Goal: Task Accomplishment & Management: Complete application form

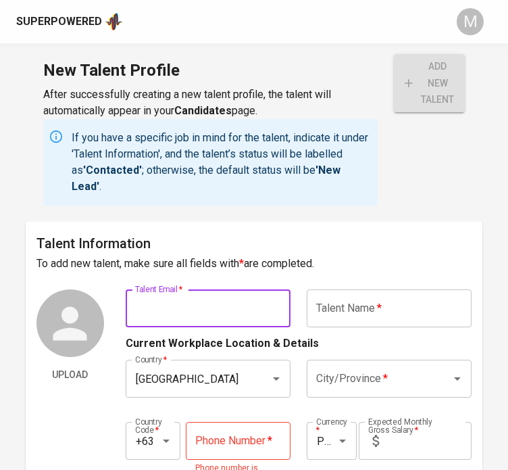
click at [206, 303] on input "text" at bounding box center [208, 308] width 165 height 38
paste input "grachie.poblete@gmail.com"
type input "grachie.poblete@gmail.com"
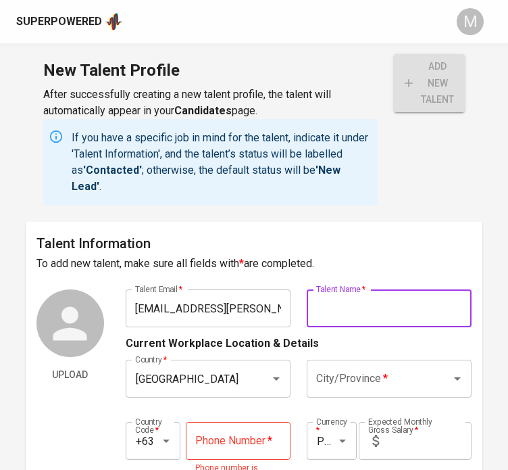
click at [327, 308] on input "text" at bounding box center [389, 308] width 165 height 38
type input "Graciela Christina Poblete"
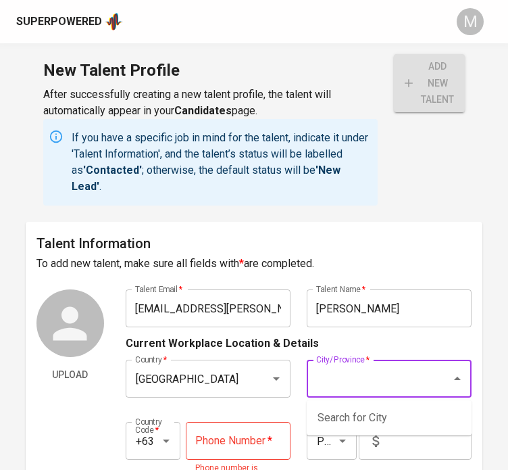
click at [395, 383] on input "City/Province   *" at bounding box center [370, 379] width 115 height 26
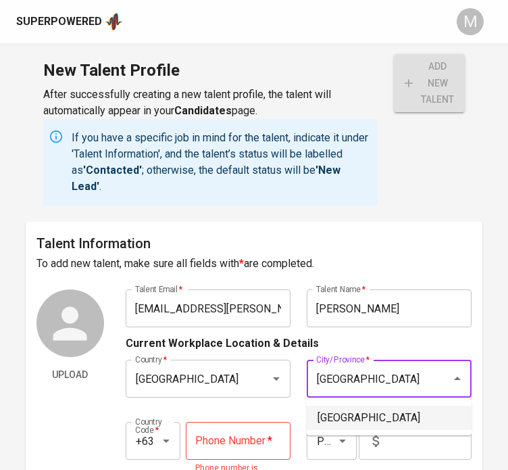
click at [363, 418] on li "[GEOGRAPHIC_DATA]" at bounding box center [389, 418] width 165 height 24
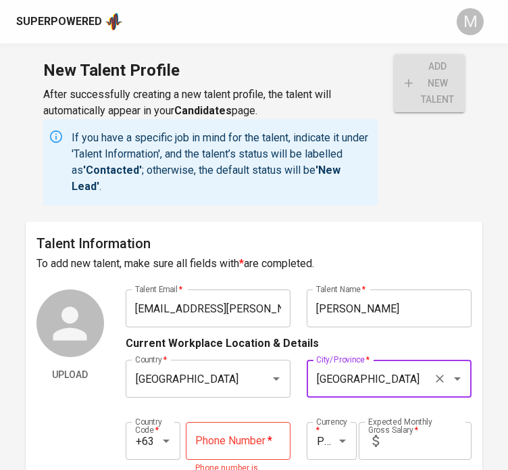
type input "[GEOGRAPHIC_DATA]"
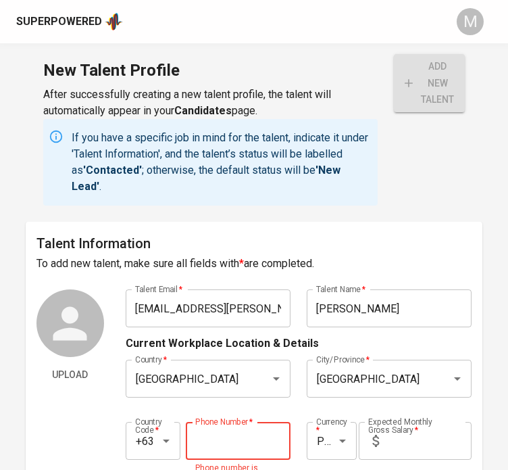
click at [271, 443] on input "tel" at bounding box center [238, 441] width 105 height 38
type input "917-554-6160"
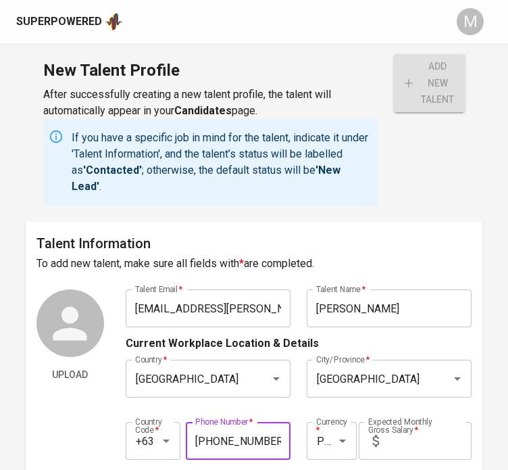
click at [410, 437] on input "text" at bounding box center [428, 441] width 87 height 38
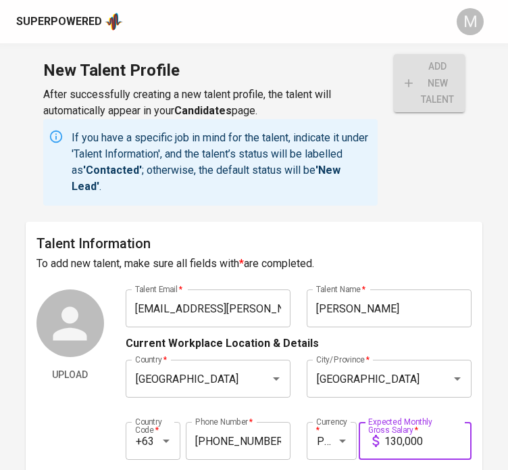
type input "130,000"
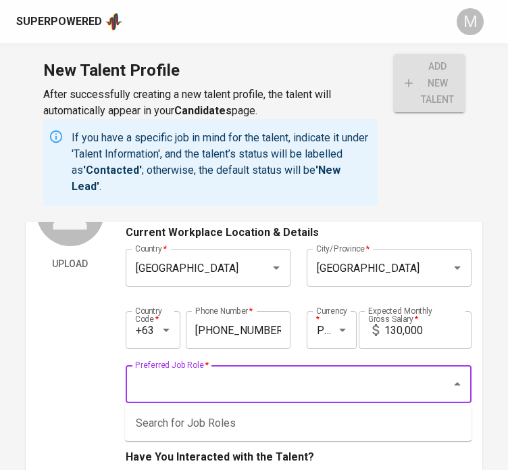
click at [323, 385] on input "Preferred Job Role   *" at bounding box center [280, 384] width 297 height 26
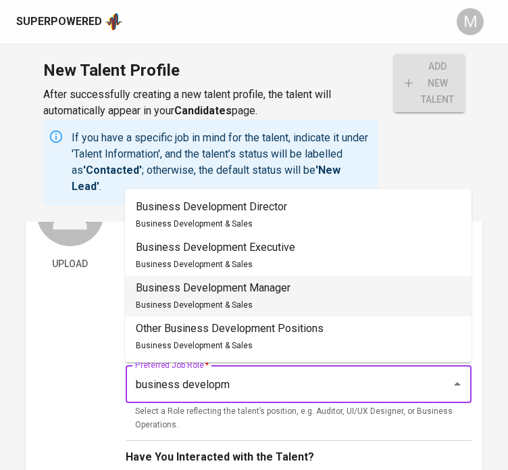
click at [283, 297] on div "Business Development Manager Business Development & Sales" at bounding box center [213, 296] width 155 height 32
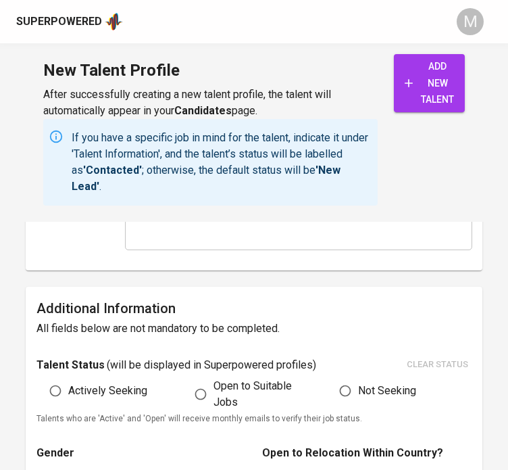
scroll to position [635, 0]
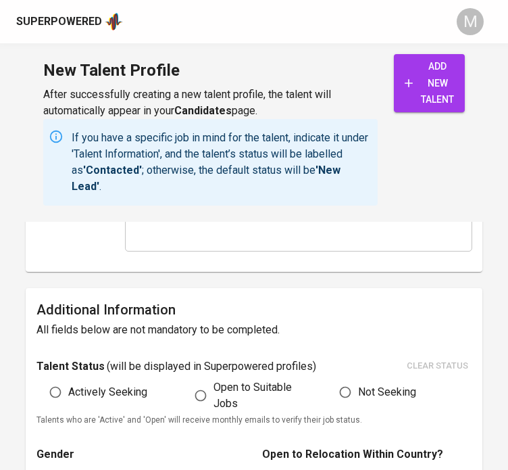
type input "Business Development Manager"
click at [227, 385] on span "Open to Suitable Jobs" at bounding box center [258, 395] width 89 height 32
click at [214, 385] on input "Open to Suitable Jobs" at bounding box center [201, 396] width 26 height 26
radio input "true"
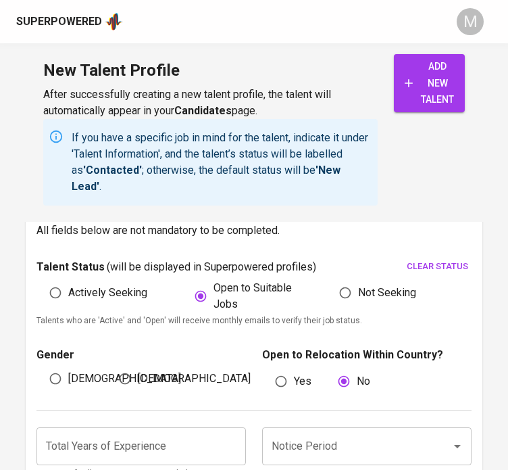
click at [149, 372] on span "[DEMOGRAPHIC_DATA]" at bounding box center [194, 378] width 113 height 16
click at [138, 372] on input "[DEMOGRAPHIC_DATA]" at bounding box center [125, 379] width 26 height 26
radio input "true"
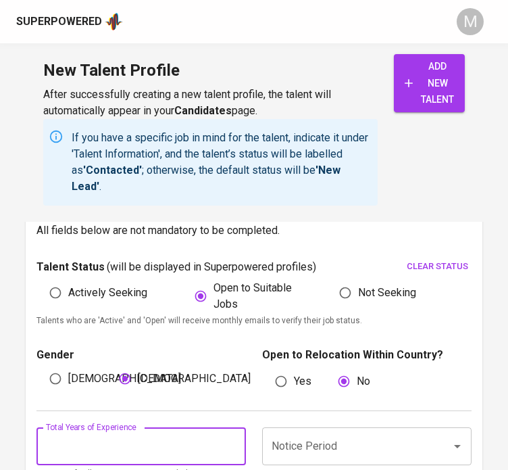
click at [157, 429] on input "number" at bounding box center [142, 446] width 210 height 38
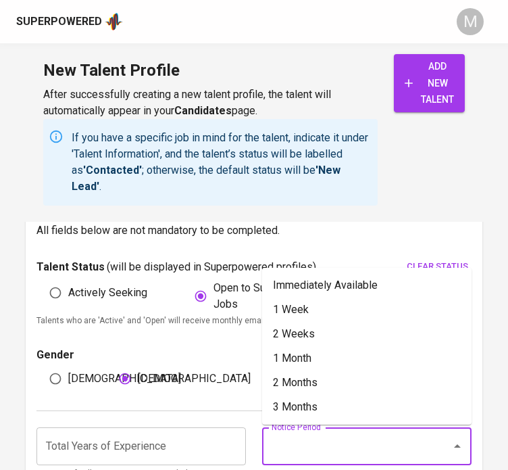
click at [385, 454] on input "Notice Period" at bounding box center [348, 446] width 160 height 26
click at [381, 282] on li "Immediately Available" at bounding box center [367, 285] width 210 height 24
type input "Immediately Available"
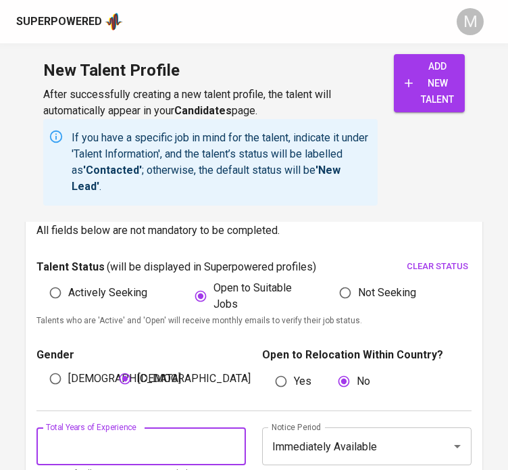
click at [173, 451] on input "number" at bounding box center [142, 446] width 210 height 38
type input "10"
click at [251, 406] on div "Gender Male Female Open to Relocation Within Country? Yes No" at bounding box center [255, 369] width 436 height 82
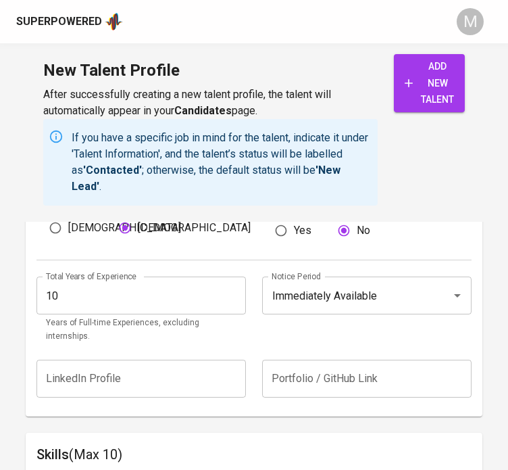
scroll to position [898, 0]
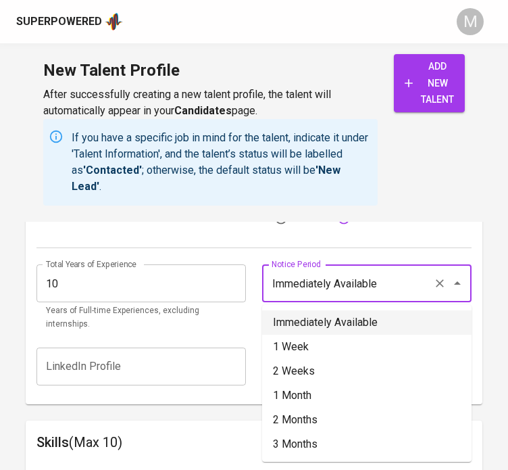
click at [337, 270] on input "Immediately Available" at bounding box center [348, 283] width 160 height 26
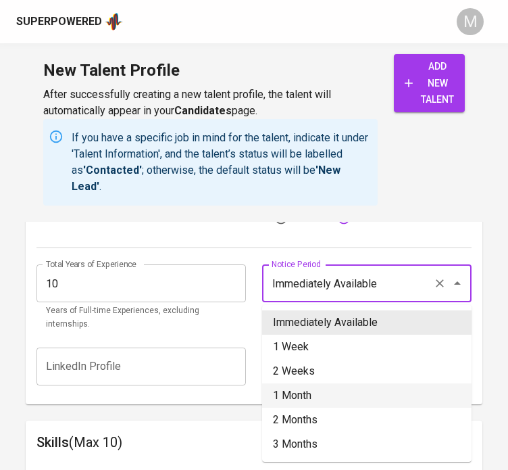
click at [308, 394] on li "1 Month" at bounding box center [367, 395] width 210 height 24
type input "1 Month"
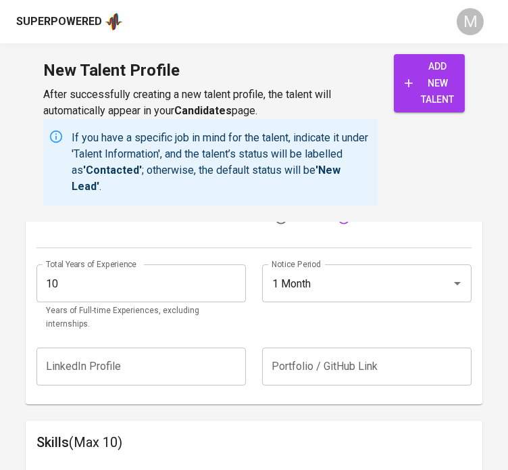
scroll to position [973, 0]
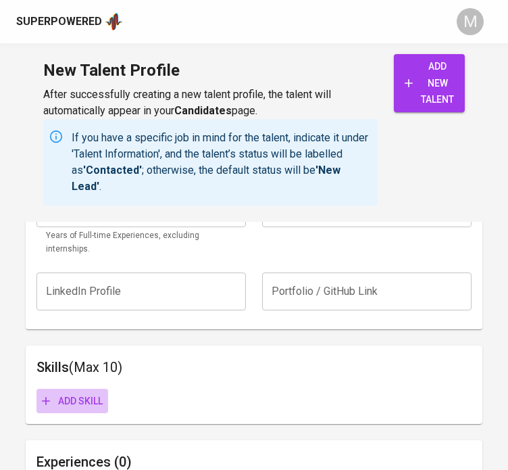
click at [80, 393] on span "Add skill" at bounding box center [72, 401] width 61 height 17
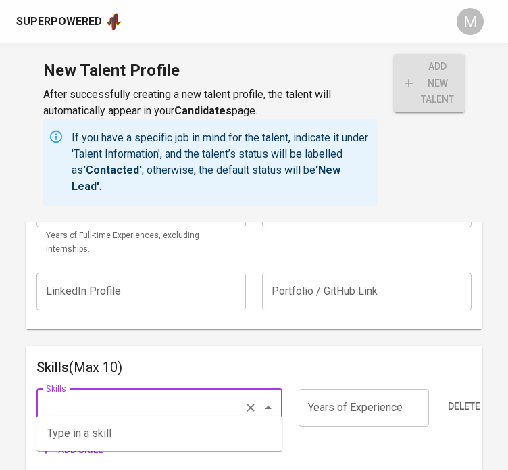
click at [95, 395] on input "Skills" at bounding box center [141, 408] width 196 height 26
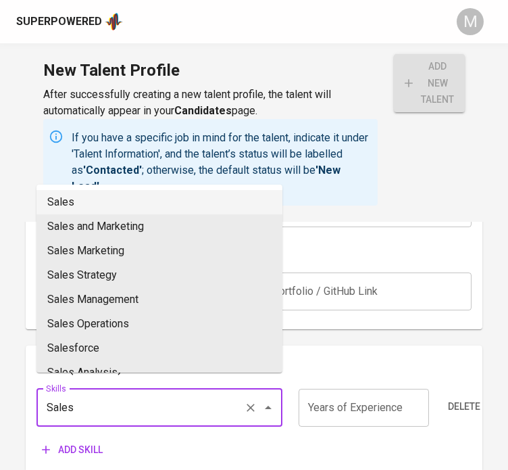
click at [103, 204] on li "Sales" at bounding box center [160, 202] width 246 height 24
type input "Sales"
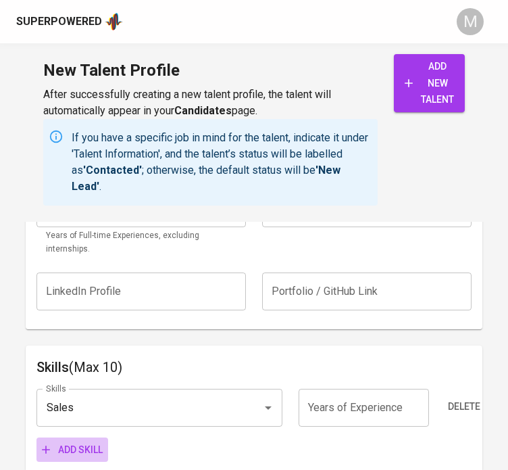
click at [72, 441] on span "Add skill" at bounding box center [72, 449] width 61 height 17
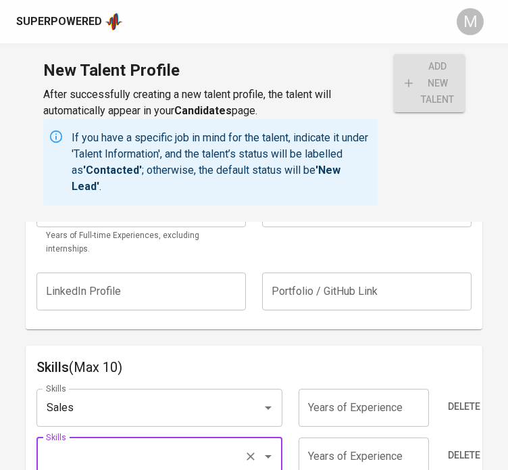
click at [114, 443] on input "Skills" at bounding box center [141, 456] width 196 height 26
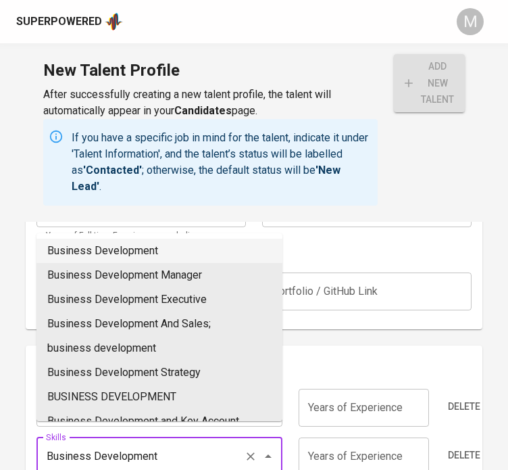
click at [123, 243] on li "Business Development" at bounding box center [160, 251] width 246 height 24
type input "Business Development"
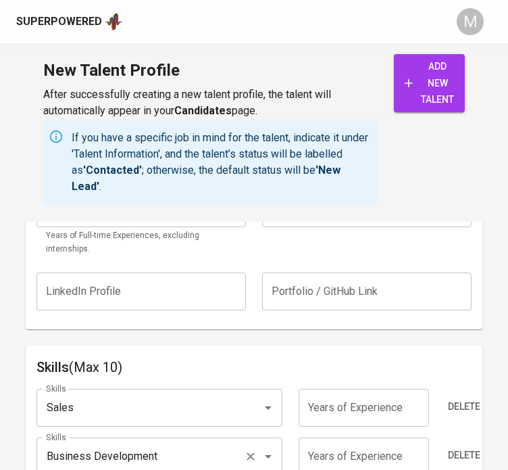
scroll to position [1067, 0]
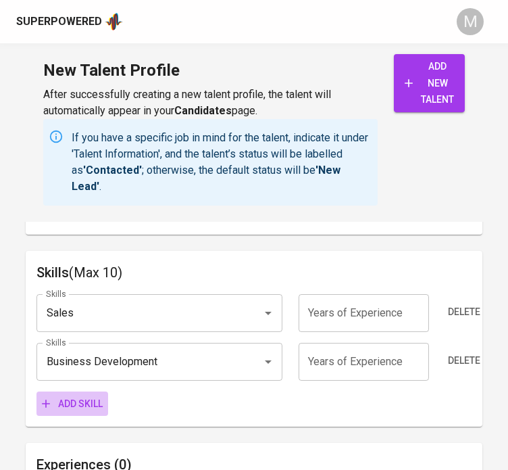
click at [80, 395] on span "Add skill" at bounding box center [72, 403] width 61 height 17
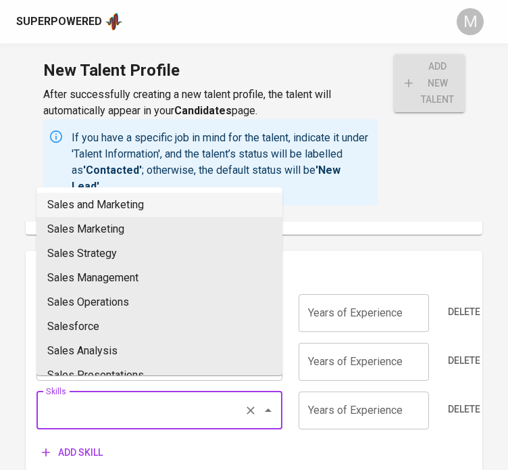
click at [102, 398] on input "Skills" at bounding box center [141, 410] width 196 height 26
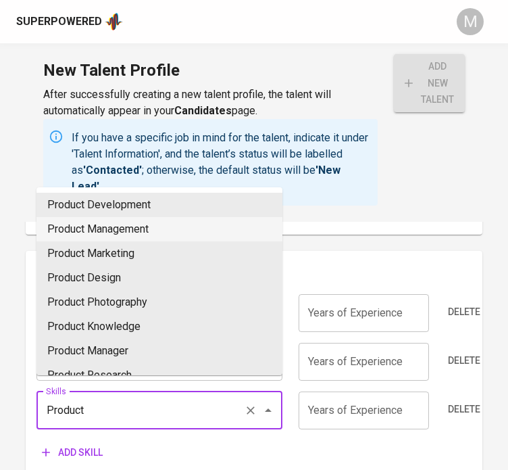
click at [108, 234] on li "Product Management" at bounding box center [160, 229] width 246 height 24
type input "Product Management"
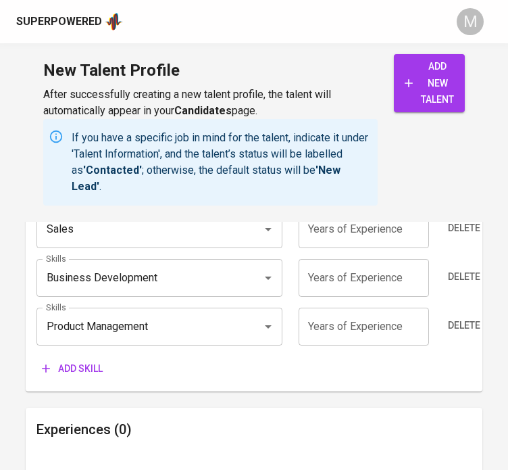
scroll to position [1154, 0]
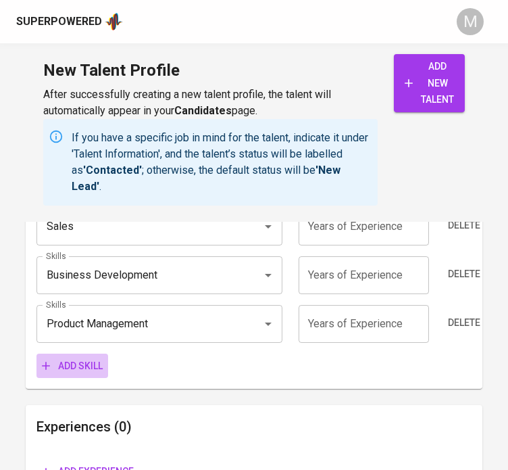
click at [98, 358] on span "Add skill" at bounding box center [72, 366] width 61 height 17
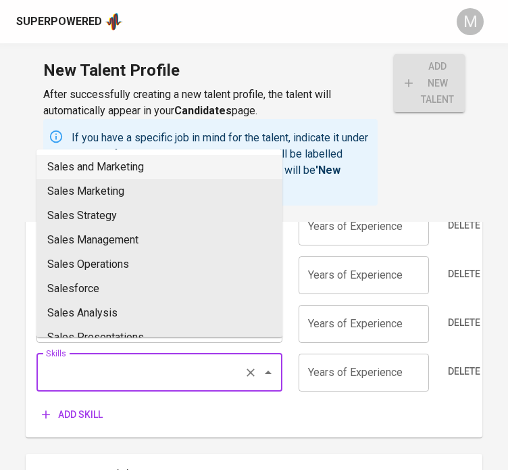
click at [114, 360] on input "Skills" at bounding box center [141, 373] width 196 height 26
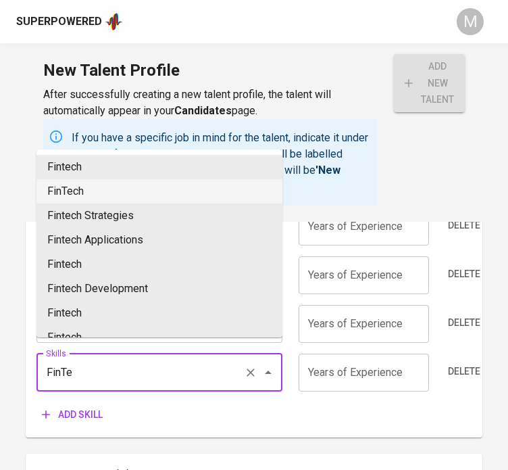
click at [95, 183] on li "FinTech" at bounding box center [160, 191] width 246 height 24
type input "FinTech"
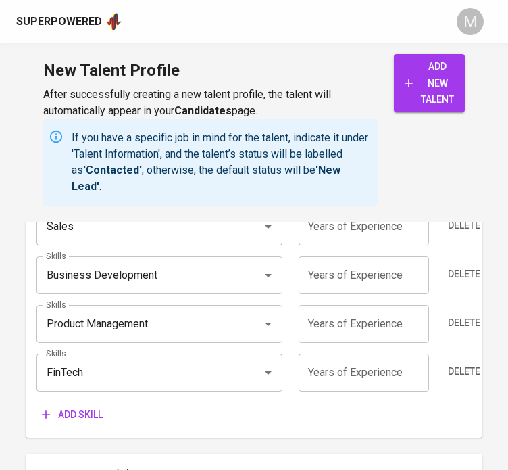
click at [84, 406] on span "Add skill" at bounding box center [72, 414] width 61 height 17
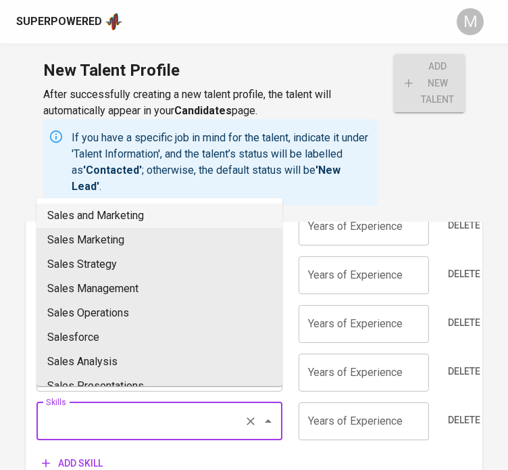
click at [114, 408] on input "Skills" at bounding box center [141, 421] width 196 height 26
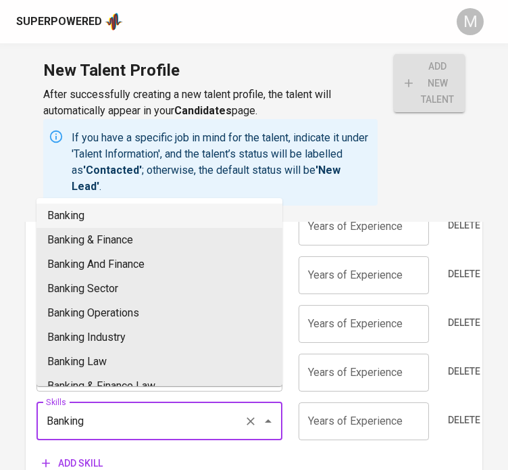
click at [103, 216] on li "Banking" at bounding box center [160, 215] width 246 height 24
type input "Banking"
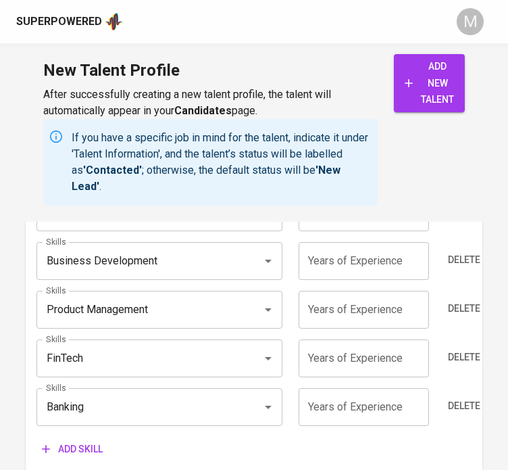
scroll to position [1167, 0]
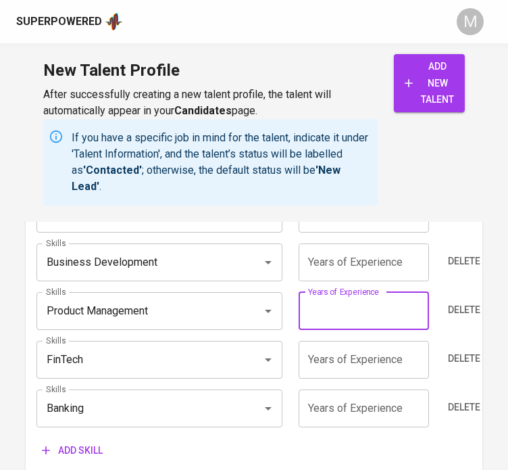
click at [343, 310] on input "number" at bounding box center [364, 311] width 130 height 38
type input "3"
click at [365, 438] on div "Add skill" at bounding box center [255, 450] width 436 height 25
click at [329, 250] on input "number" at bounding box center [364, 262] width 130 height 38
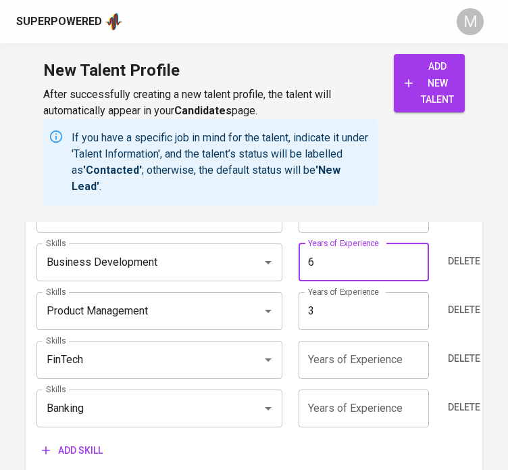
type input "6"
click at [397, 199] on div "add new talent" at bounding box center [429, 129] width 71 height 151
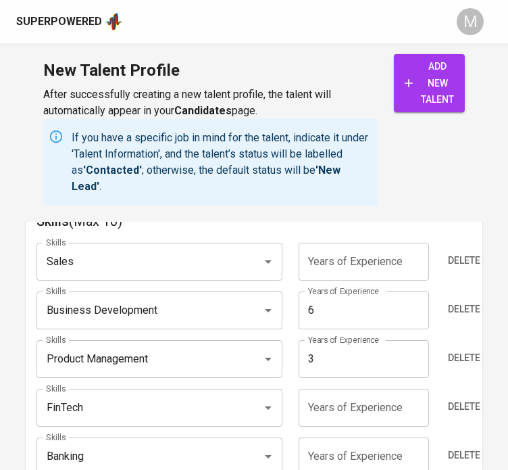
scroll to position [1117, 0]
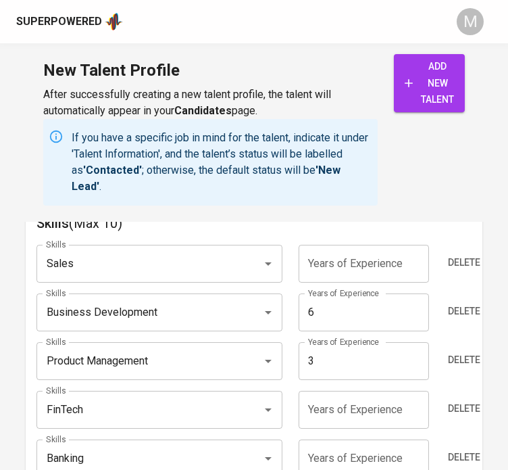
click at [339, 264] on input "number" at bounding box center [364, 264] width 130 height 38
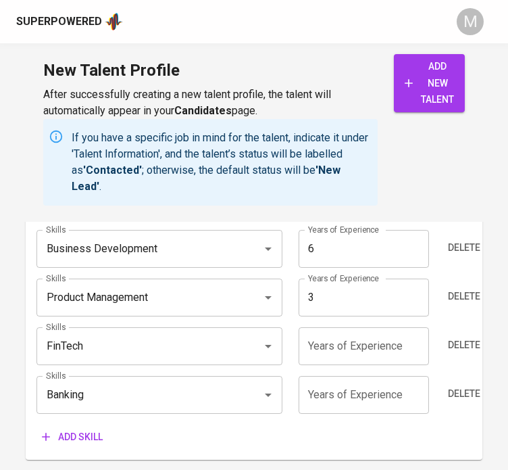
scroll to position [1181, 0]
type input "10"
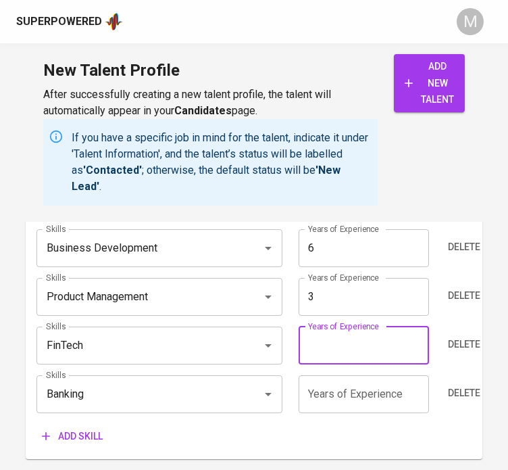
click at [336, 326] on input "number" at bounding box center [364, 345] width 130 height 38
click at [361, 333] on input "number" at bounding box center [364, 345] width 130 height 38
type input "4"
click at [484, 194] on div "New Talent Profile After successfully creating a new talent profile, the talent…" at bounding box center [254, 132] width 508 height 178
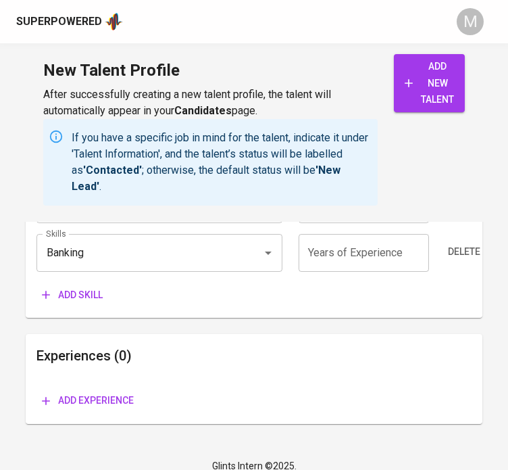
scroll to position [1278, 0]
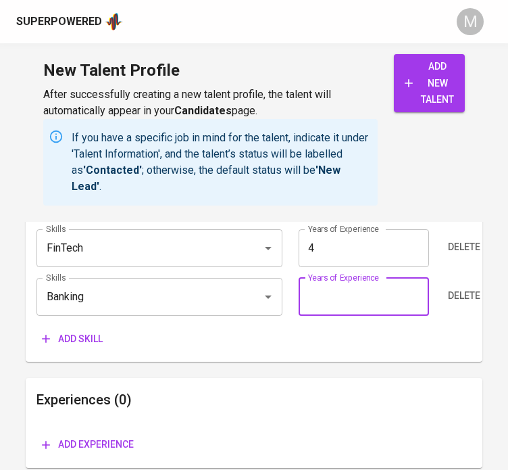
click at [335, 287] on input "number" at bounding box center [364, 297] width 130 height 38
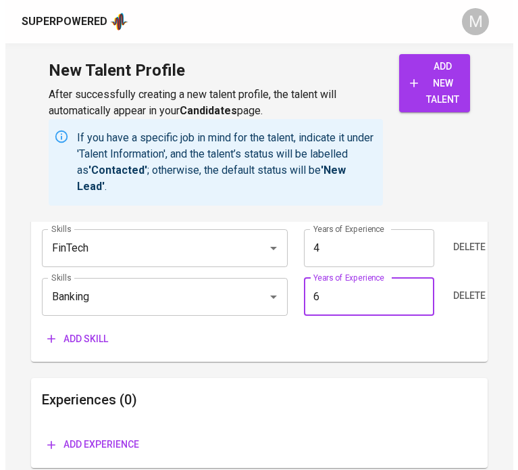
scroll to position [1322, 0]
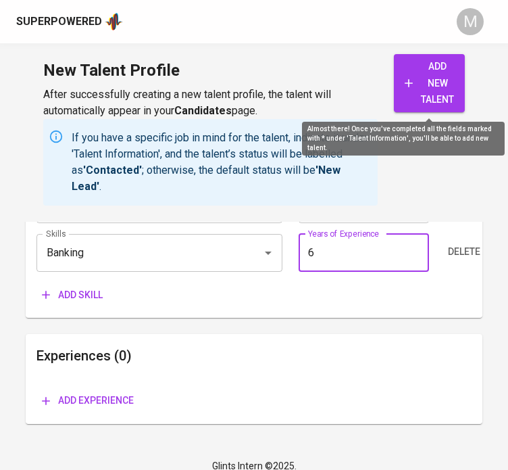
type input "6"
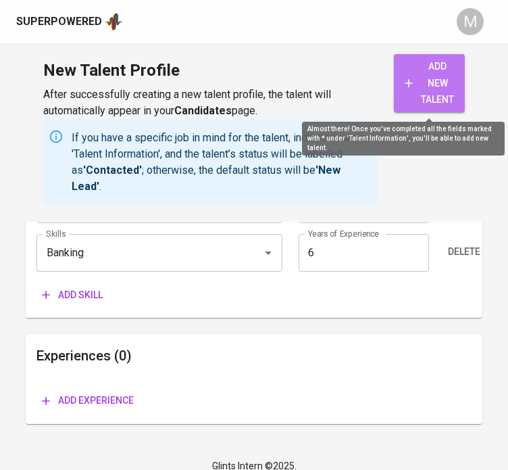
click at [414, 89] on span "add new talent" at bounding box center [429, 83] width 49 height 50
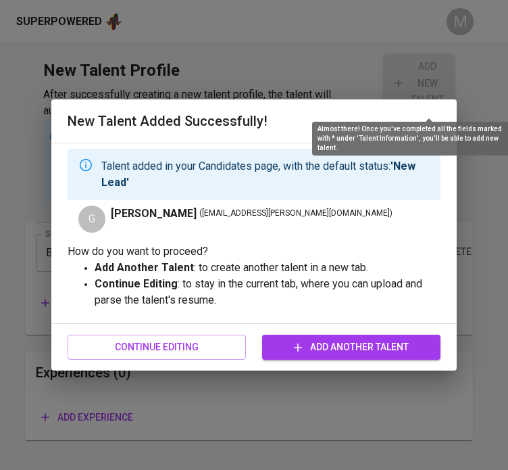
type input "Banking"
type input "Business Development"
type input "6"
type input "Product Management"
type input "3"
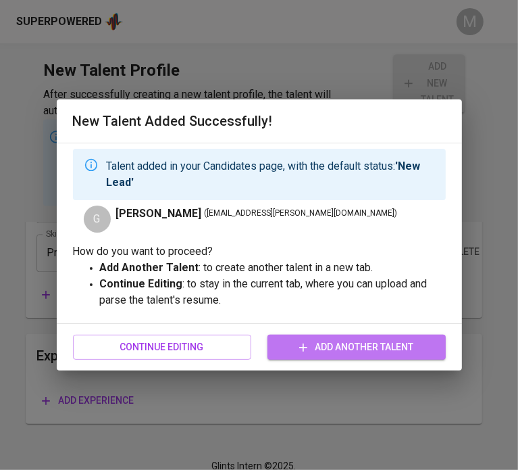
click at [303, 343] on icon "button" at bounding box center [304, 348] width 14 height 14
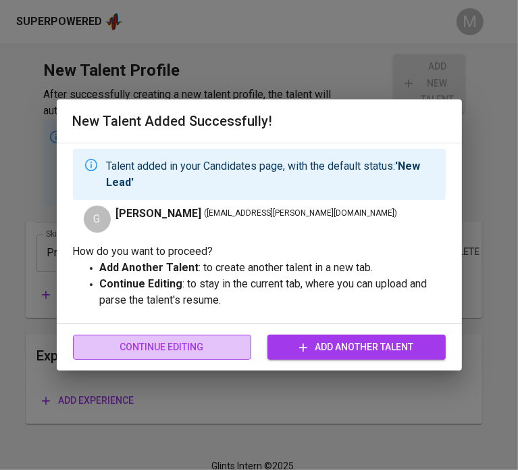
click at [154, 343] on span "Continue Editing" at bounding box center [162, 347] width 157 height 17
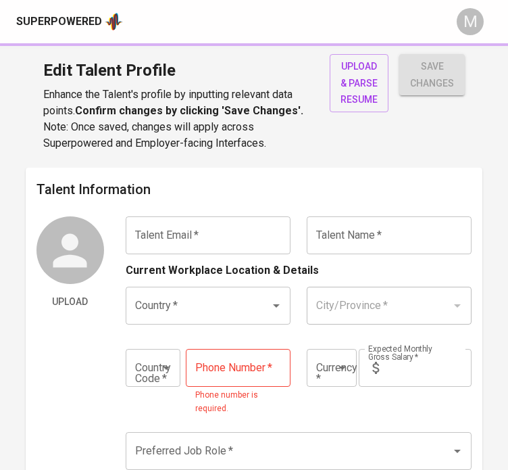
type input "grachie.poblete@gmail.com"
type input "Graciela Christina Poblete"
type input "[GEOGRAPHIC_DATA]"
type input "+63"
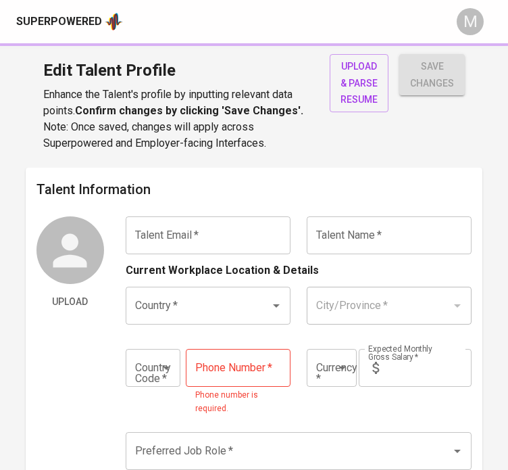
type input "917-554-6160"
type input "PHP"
type input "130,000"
type input "Business Development Manager"
radio input "true"
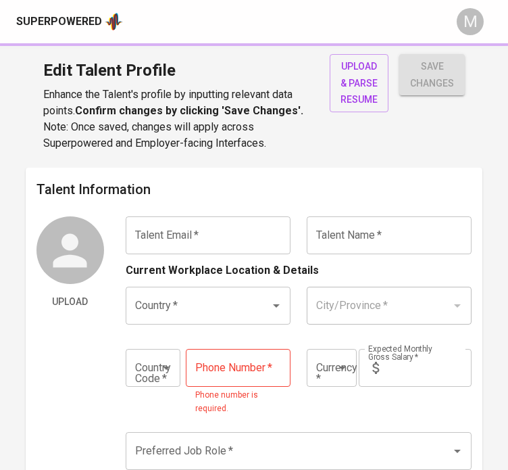
radio input "true"
type input "10"
type input "1 Month"
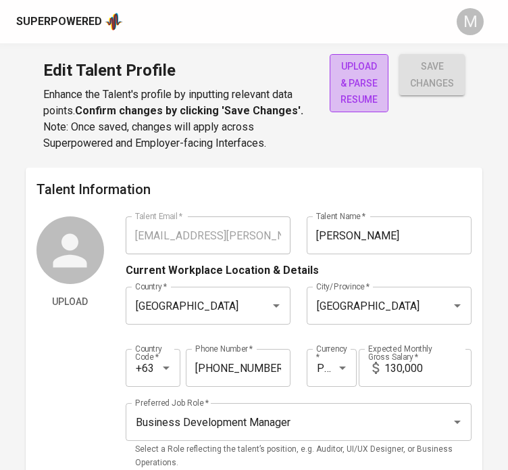
click at [366, 80] on span "upload & parse resume" at bounding box center [359, 83] width 37 height 50
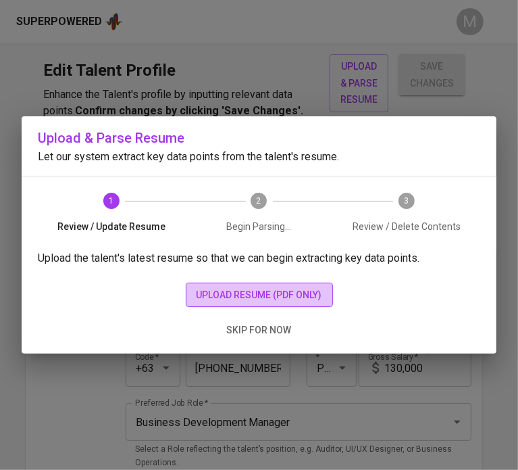
click at [283, 306] on button "upload resume (pdf only)" at bounding box center [259, 295] width 147 height 25
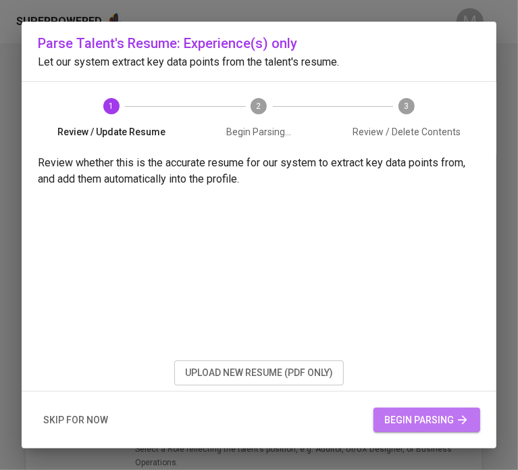
click at [456, 415] on span "begin parsing" at bounding box center [427, 420] width 85 height 17
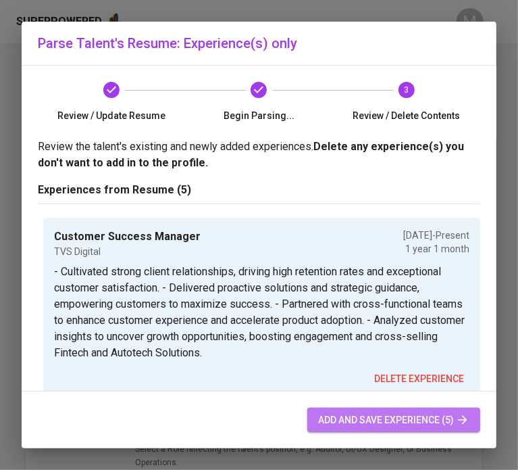
click at [442, 426] on span "add and save experience (5)" at bounding box center [393, 420] width 151 height 17
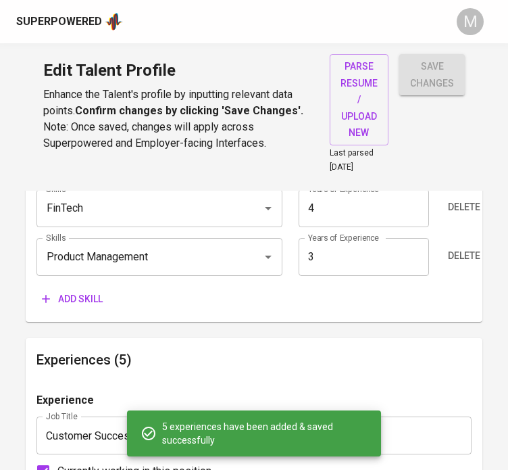
scroll to position [921, 0]
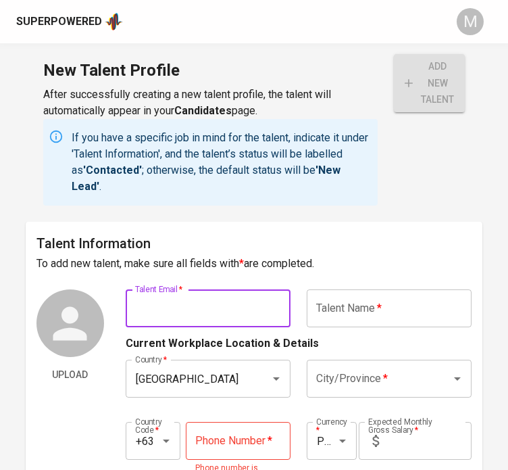
click at [202, 308] on input "text" at bounding box center [208, 308] width 165 height 38
paste input "sagun.snicole@gmail.com"
type input "sagun.snicole@gmail.com"
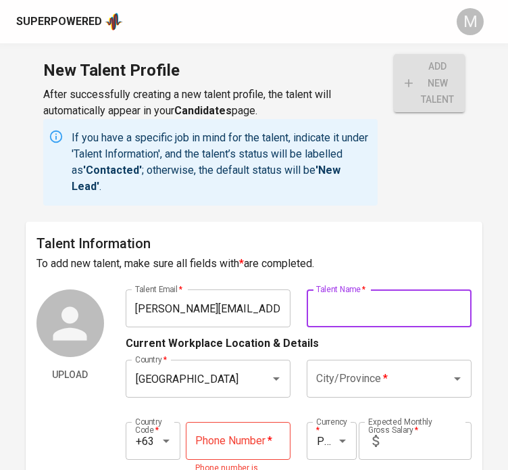
click at [354, 299] on input "text" at bounding box center [389, 308] width 165 height 38
type input "Sharmaine Nicole Sagun-Kintanar"
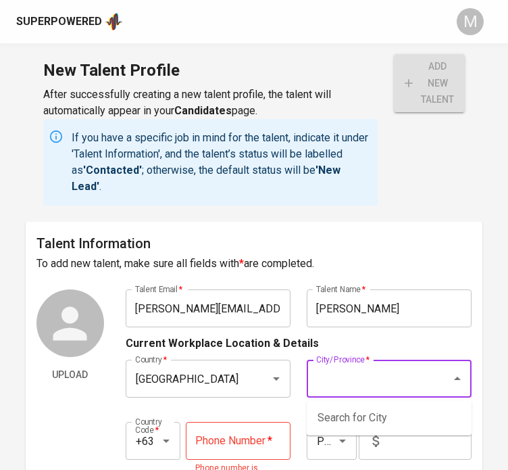
scroll to position [0, 0]
click at [387, 378] on input "City/Province   *" at bounding box center [370, 379] width 115 height 26
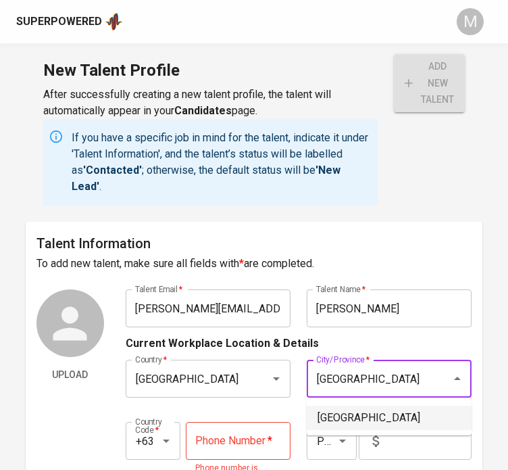
click at [364, 420] on li "[GEOGRAPHIC_DATA]" at bounding box center [389, 418] width 165 height 24
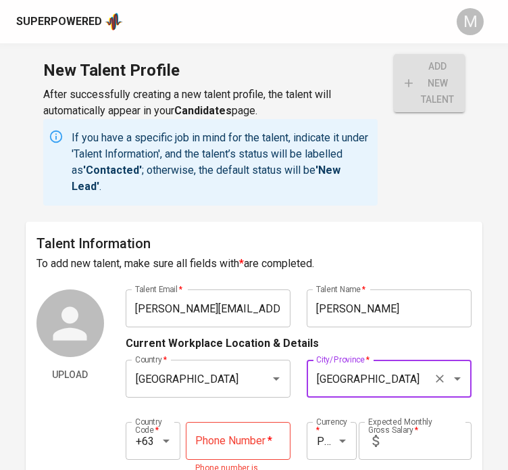
type input "[GEOGRAPHIC_DATA]"
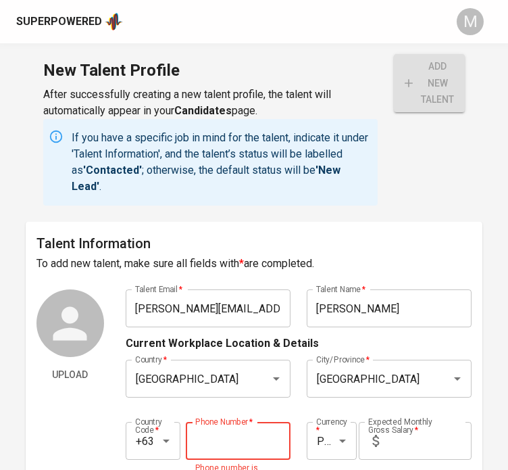
click at [243, 448] on input "tel" at bounding box center [238, 441] width 105 height 38
type input "917-811-2427"
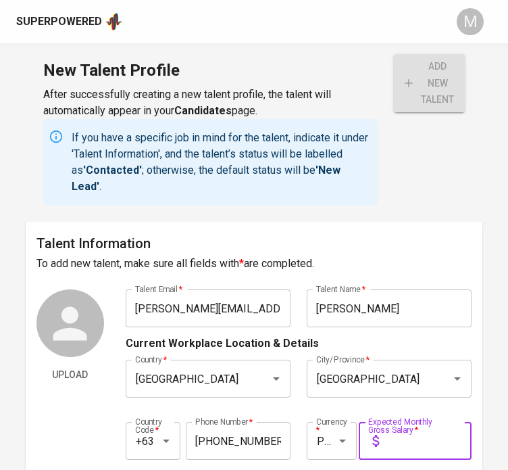
click at [427, 447] on input "text" at bounding box center [428, 441] width 87 height 38
click at [421, 439] on input "text" at bounding box center [428, 441] width 87 height 38
type input "100,000"
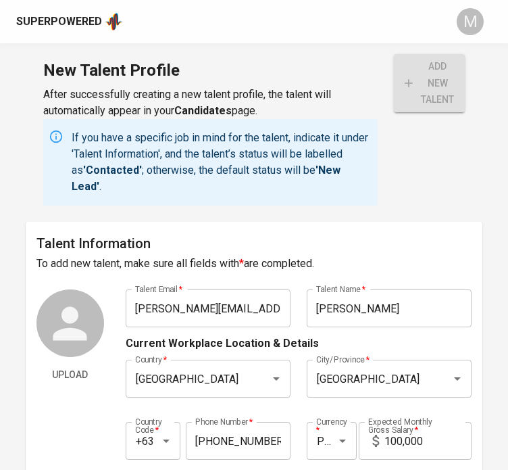
click at [456, 411] on div "Country Code   * +63 Country Code * Phone Number   * 917-811-2427 Phone Number …" at bounding box center [299, 437] width 347 height 62
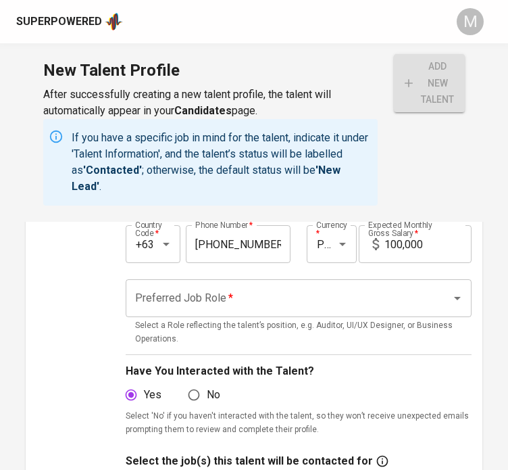
scroll to position [203, 0]
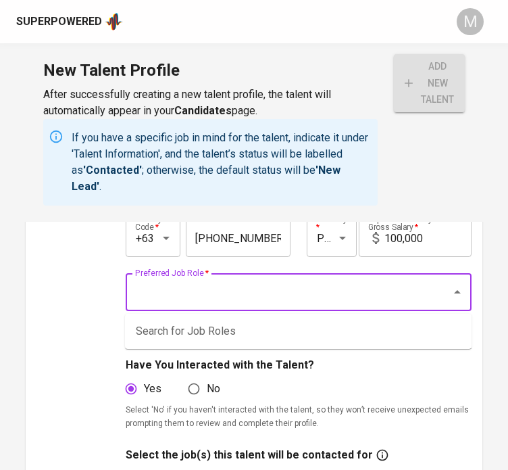
click at [250, 301] on input "Preferred Job Role   *" at bounding box center [280, 292] width 297 height 26
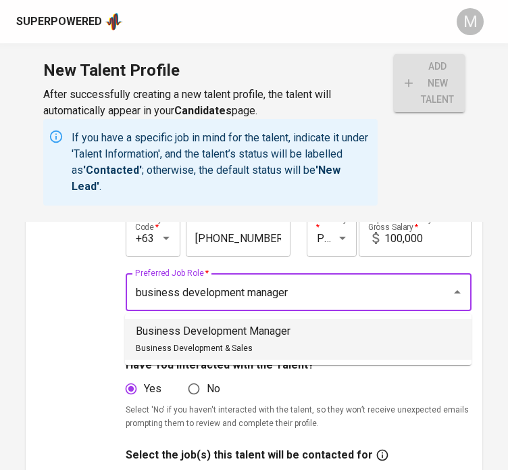
click at [276, 335] on p "Business Development Manager" at bounding box center [213, 331] width 155 height 16
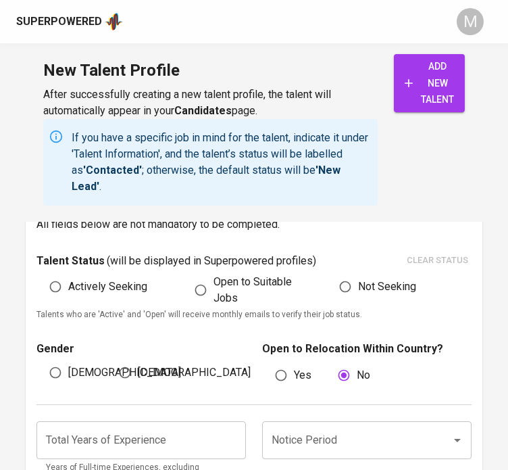
scroll to position [742, 0]
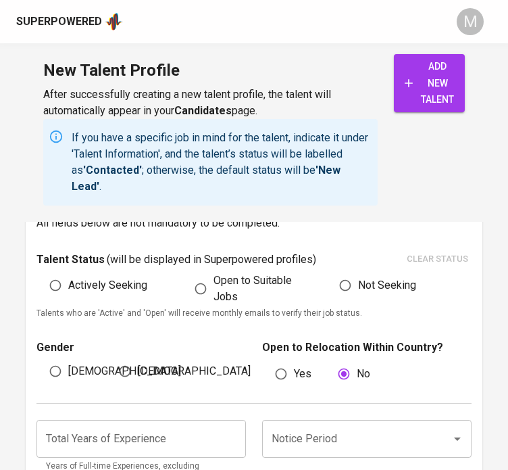
type input "Business Development Manager"
click at [244, 287] on span "Open to Suitable Jobs" at bounding box center [258, 288] width 89 height 32
click at [214, 287] on input "Open to Suitable Jobs" at bounding box center [201, 289] width 26 height 26
radio input "true"
click at [136, 380] on input "[DEMOGRAPHIC_DATA]" at bounding box center [125, 371] width 26 height 26
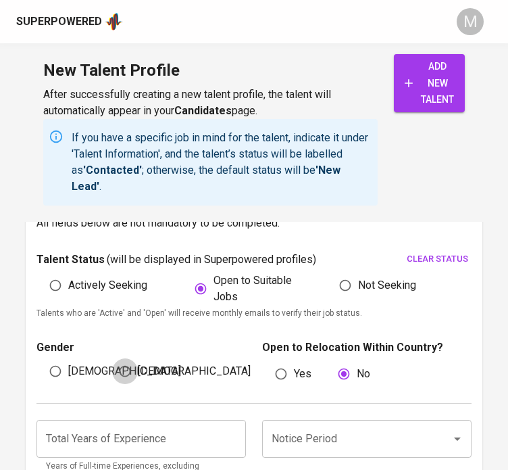
radio input "true"
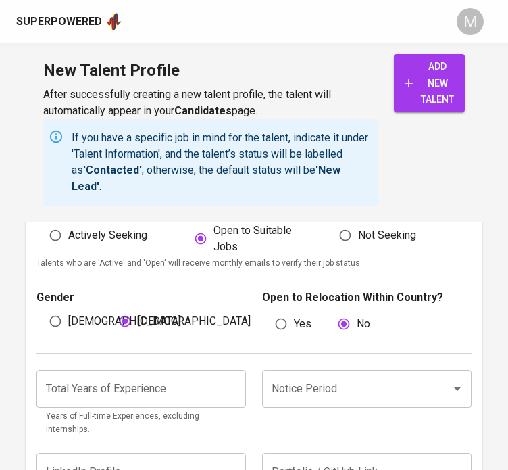
scroll to position [794, 0]
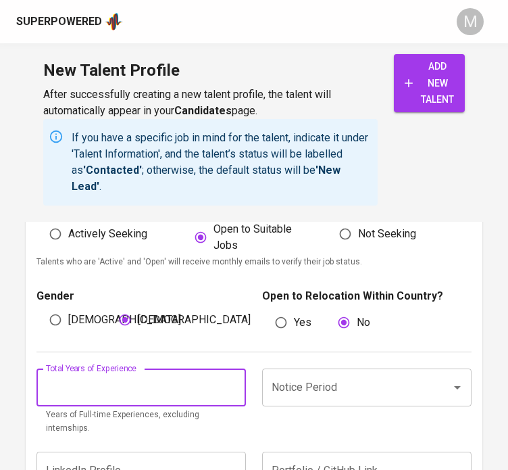
click at [168, 394] on input "number" at bounding box center [142, 387] width 210 height 38
type input "11"
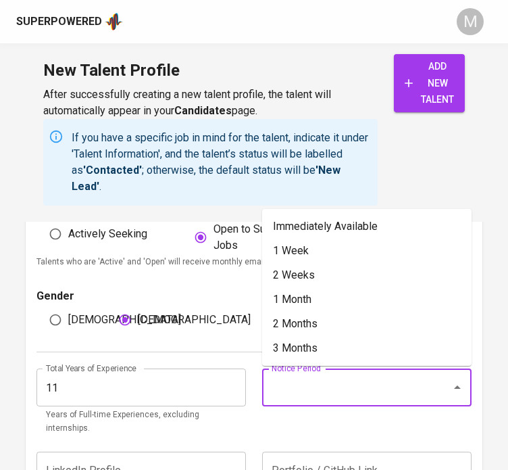
click at [354, 379] on input "Notice Period" at bounding box center [348, 387] width 160 height 26
click at [354, 226] on li "Immediately Available" at bounding box center [367, 226] width 210 height 24
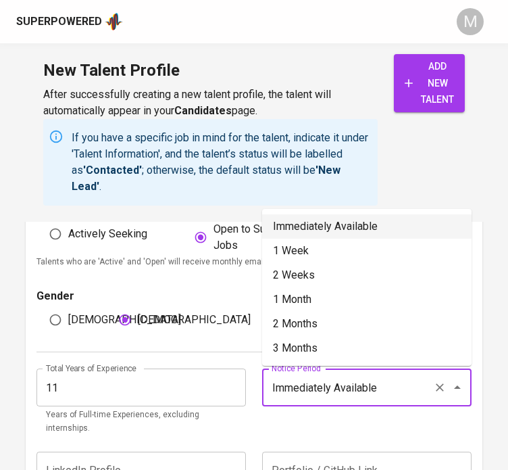
click at [364, 375] on input "Immediately Available" at bounding box center [348, 387] width 160 height 26
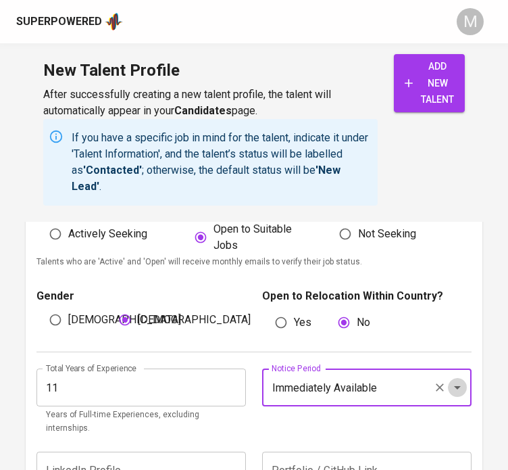
click at [460, 386] on icon "Open" at bounding box center [457, 387] width 7 height 3
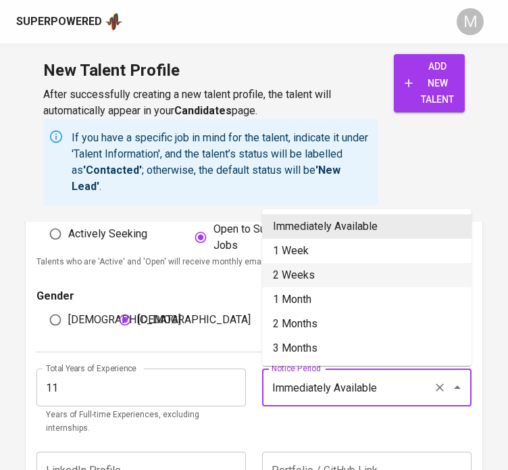
click at [318, 275] on li "2 Weeks" at bounding box center [367, 275] width 210 height 24
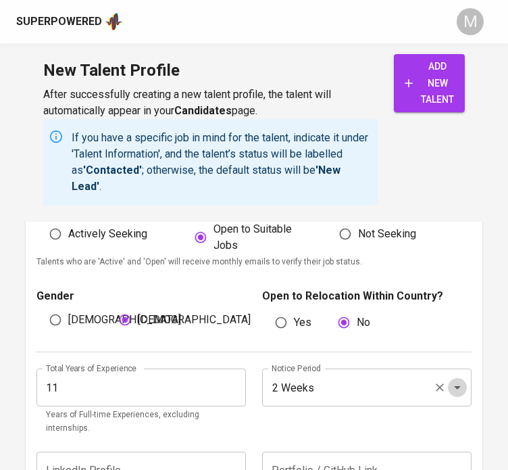
click at [464, 389] on icon "Open" at bounding box center [458, 387] width 16 height 16
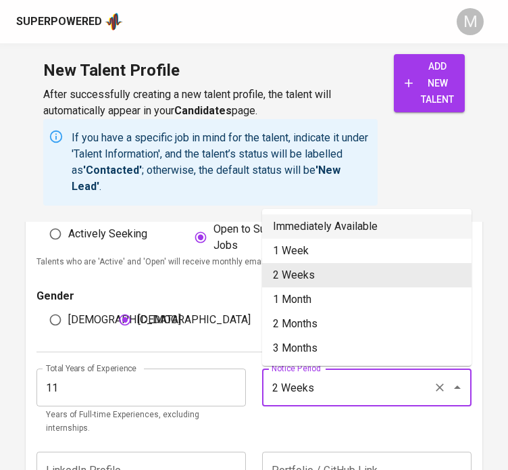
click at [379, 218] on li "Immediately Available" at bounding box center [367, 226] width 210 height 24
type input "Immediately Available"
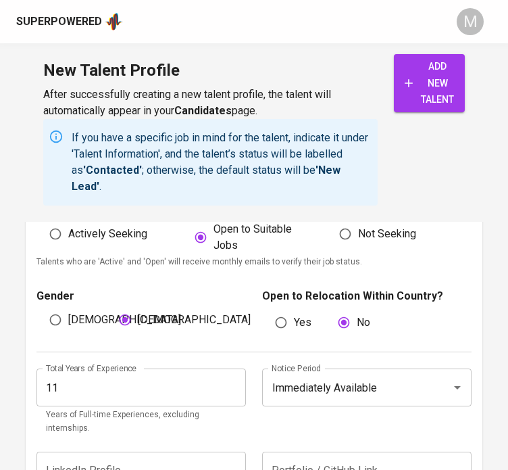
click at [302, 406] on div "Notice Period Immediately Available Notice Period" at bounding box center [363, 401] width 218 height 67
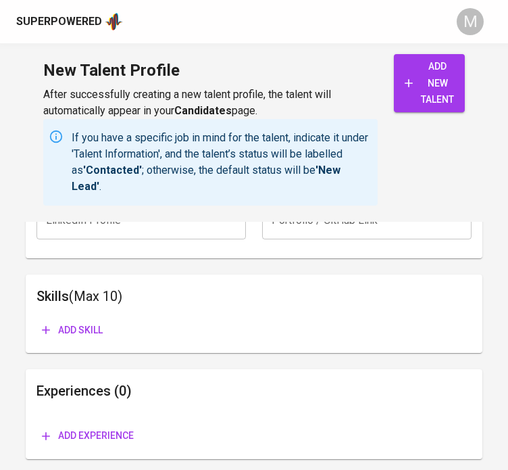
scroll to position [1045, 0]
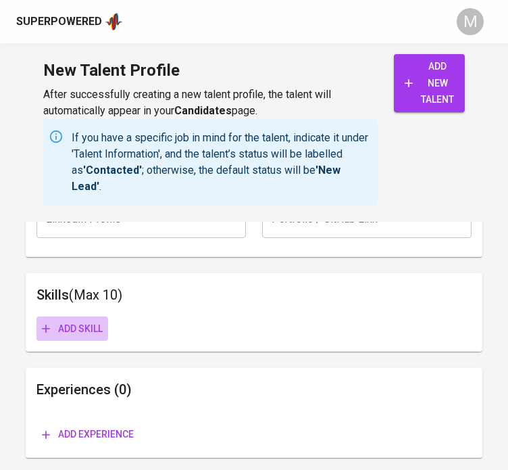
click at [78, 320] on span "Add skill" at bounding box center [72, 328] width 61 height 17
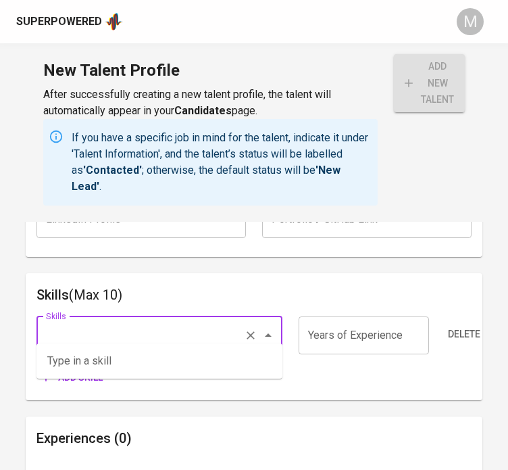
click at [124, 322] on input "Skills" at bounding box center [141, 335] width 196 height 26
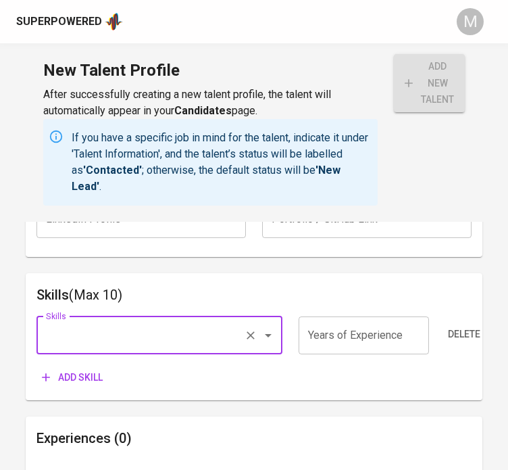
click at [124, 322] on input "Skills" at bounding box center [141, 335] width 196 height 26
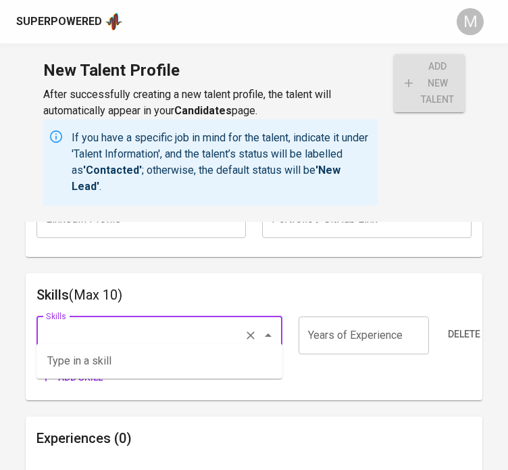
click at [124, 322] on input "Skills" at bounding box center [141, 335] width 196 height 26
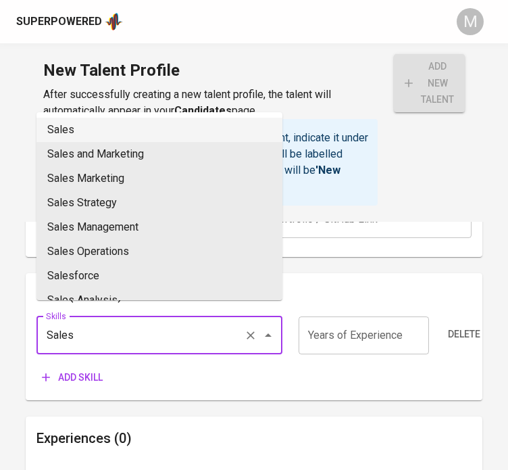
click at [103, 128] on li "Sales" at bounding box center [160, 130] width 246 height 24
type input "Sales"
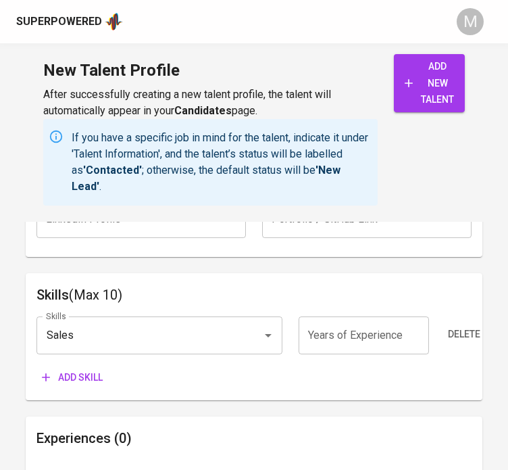
drag, startPoint x: 87, startPoint y: 348, endPoint x: 101, endPoint y: 370, distance: 26.8
click at [101, 370] on div "Skills Sales Skills Years of Experience Years of Experience Delete Add skill" at bounding box center [255, 348] width 436 height 84
click at [101, 370] on span "Add skill" at bounding box center [72, 377] width 61 height 17
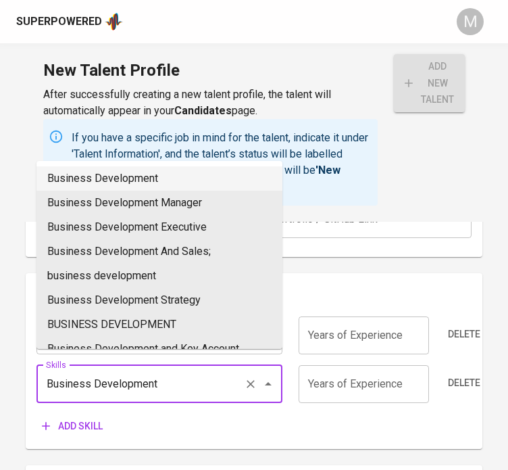
click at [151, 180] on li "Business Development" at bounding box center [160, 178] width 246 height 24
type input "Business Development"
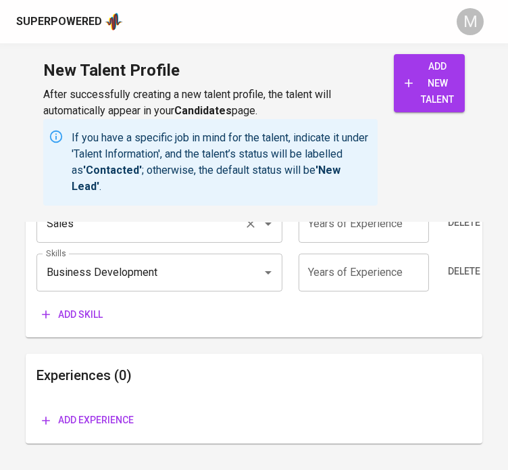
scroll to position [1167, 0]
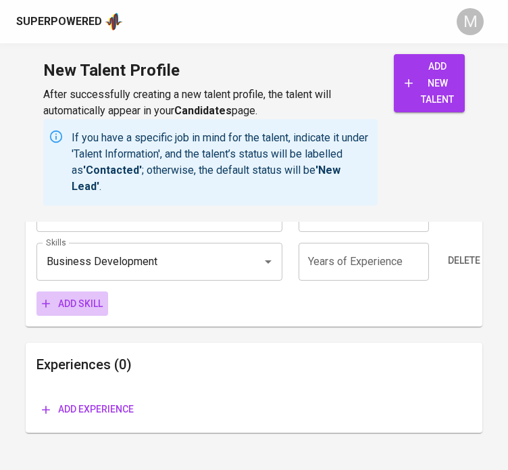
click at [74, 295] on span "Add skill" at bounding box center [72, 303] width 61 height 17
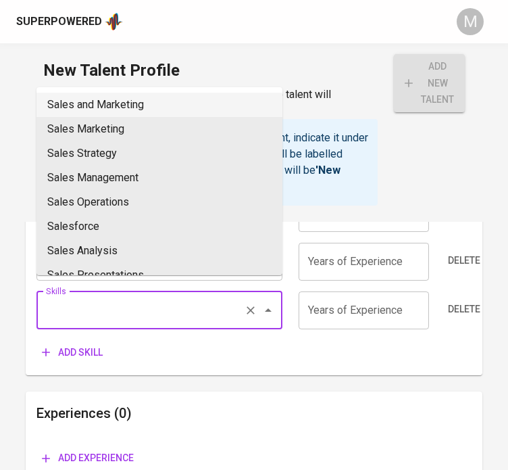
click at [100, 306] on input "Skills" at bounding box center [141, 310] width 196 height 26
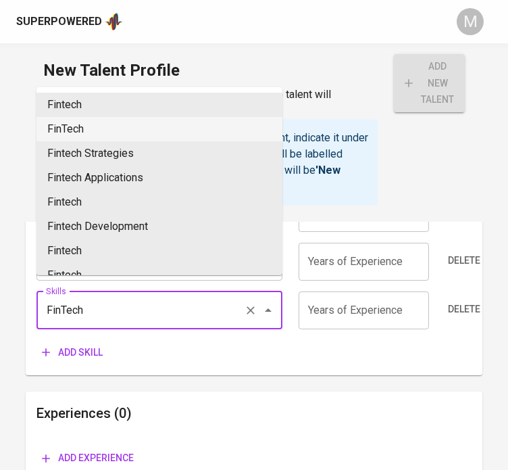
click at [95, 123] on li "FinTech" at bounding box center [160, 129] width 246 height 24
type input "FinTech"
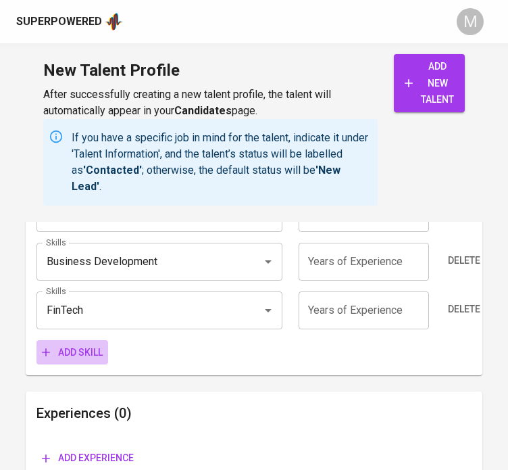
click at [83, 344] on span "Add skill" at bounding box center [72, 352] width 61 height 17
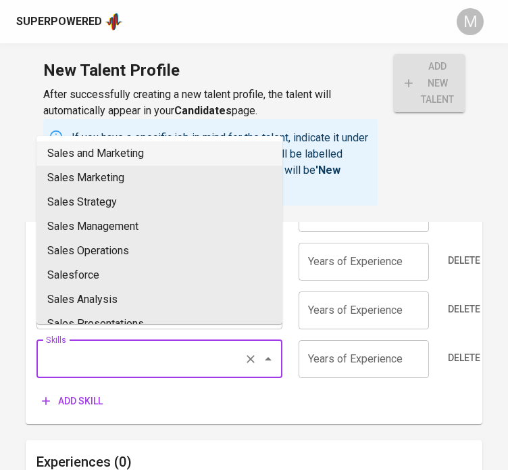
click at [122, 352] on input "Skills" at bounding box center [141, 359] width 196 height 26
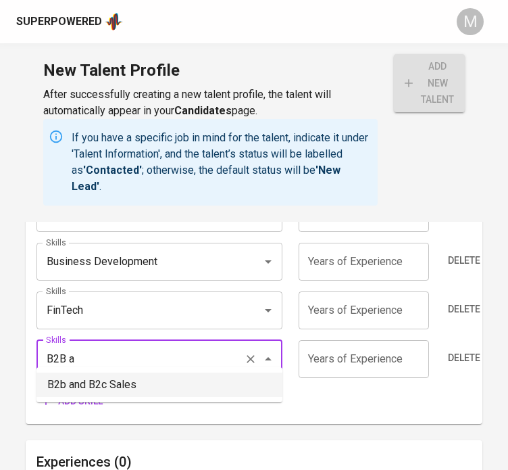
scroll to position [0, 0]
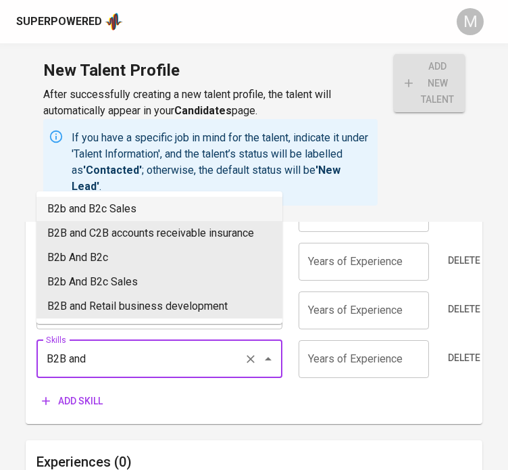
click at [143, 213] on li "B2b and B2c Sales" at bounding box center [160, 209] width 246 height 24
type input "B2b and B2c Sales"
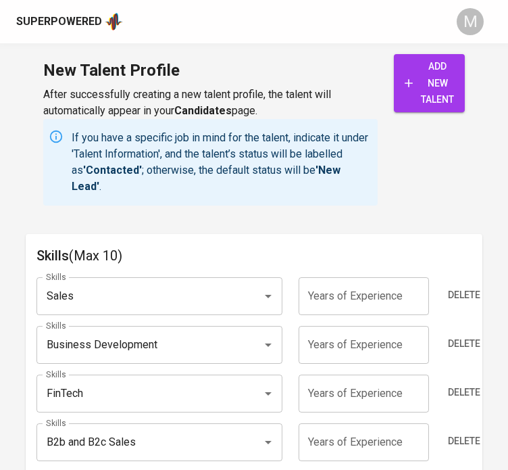
scroll to position [1081, 0]
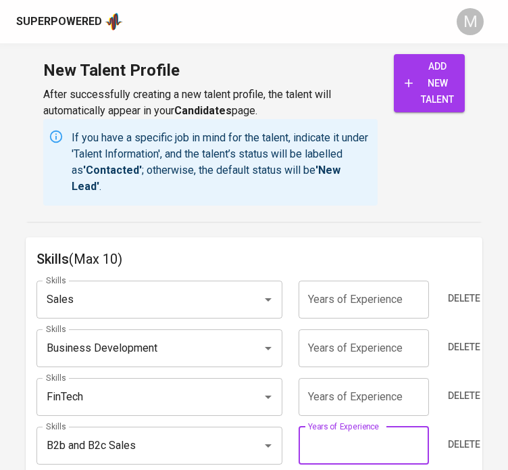
click at [356, 437] on input "number" at bounding box center [364, 446] width 130 height 38
type input "7"
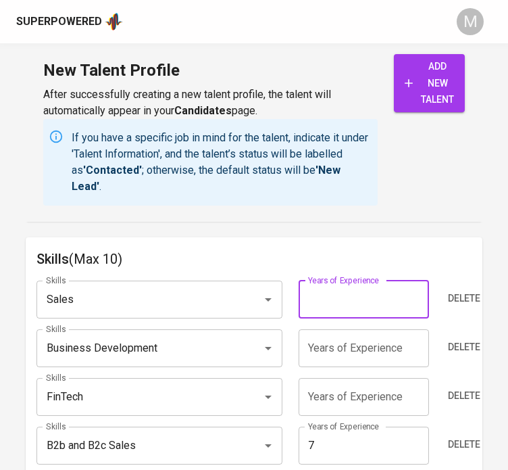
click at [346, 296] on input "number" at bounding box center [364, 300] width 130 height 38
type input "8"
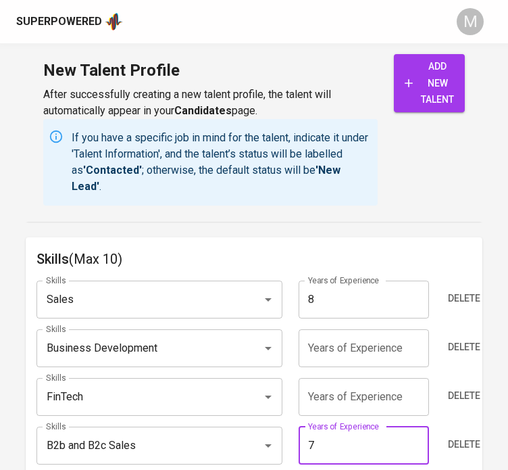
click at [331, 433] on input "7" at bounding box center [364, 446] width 130 height 38
type input "8"
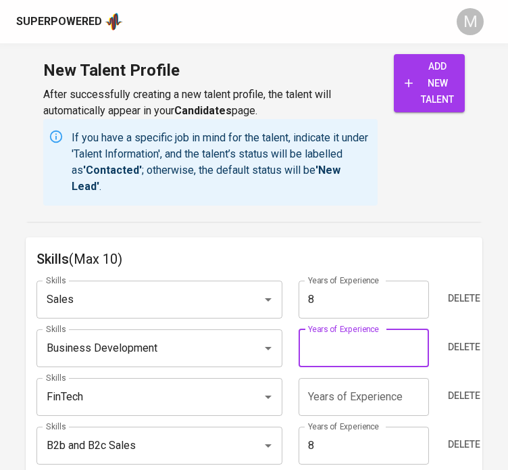
click at [338, 339] on input "number" at bounding box center [364, 348] width 130 height 38
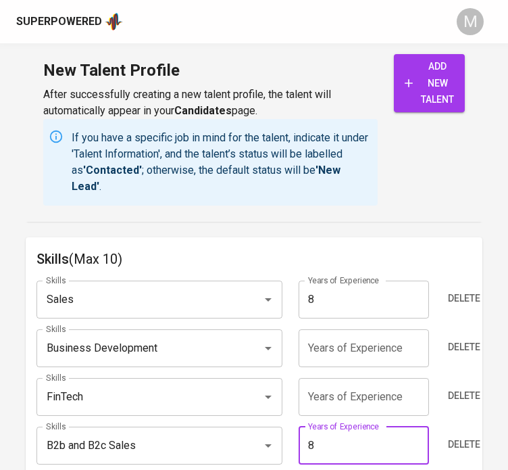
click at [324, 432] on input "8" at bounding box center [364, 446] width 130 height 38
type input "7"
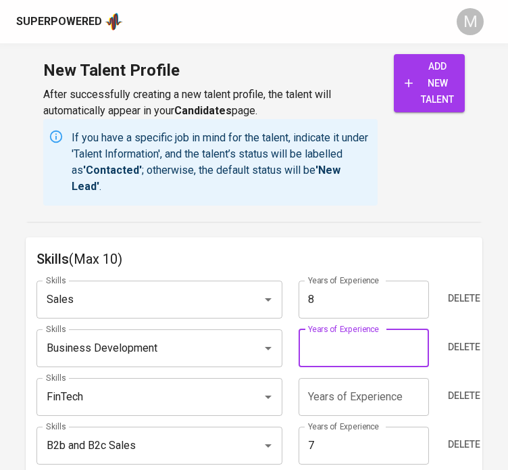
click at [322, 341] on input "number" at bounding box center [364, 348] width 130 height 38
click at [346, 331] on input "number" at bounding box center [364, 348] width 130 height 38
type input "4"
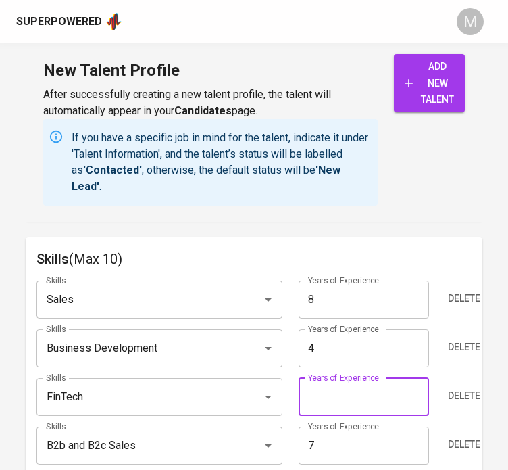
click at [346, 394] on input "number" at bounding box center [364, 397] width 130 height 38
type input "1"
click at [446, 216] on div "New Talent Profile After successfully creating a new talent profile, the talent…" at bounding box center [254, 132] width 508 height 178
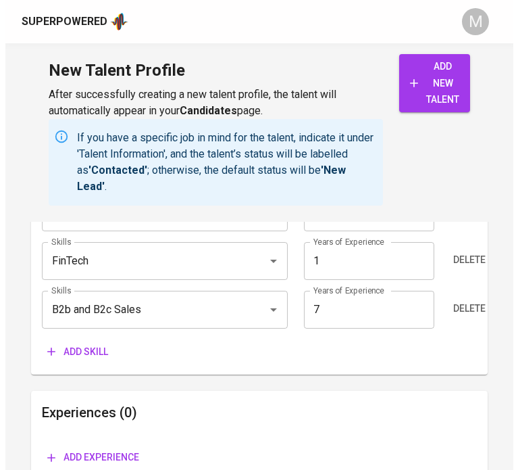
scroll to position [1219, 0]
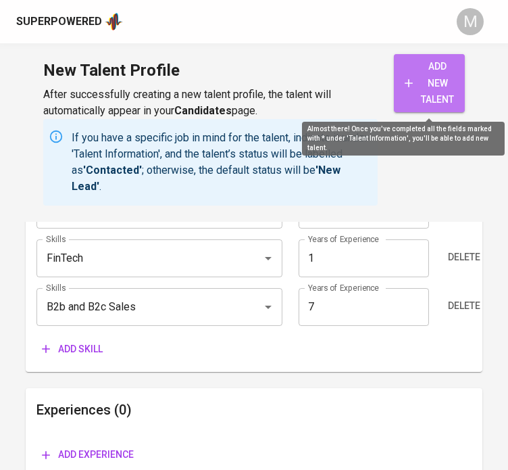
click at [416, 84] on span "add new talent" at bounding box center [429, 83] width 49 height 50
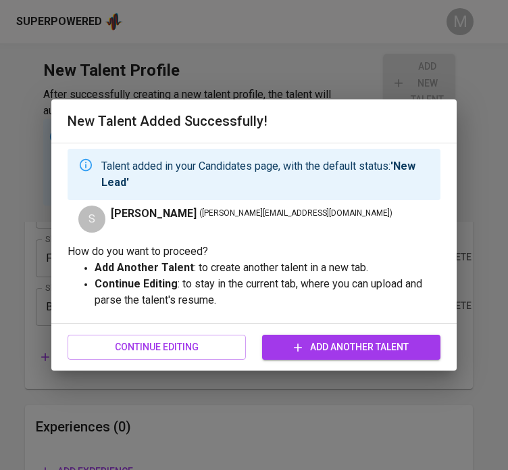
type input "B2b and B2c Sales"
type input "7"
type input "Business Development"
type input "4"
type input "FinTech"
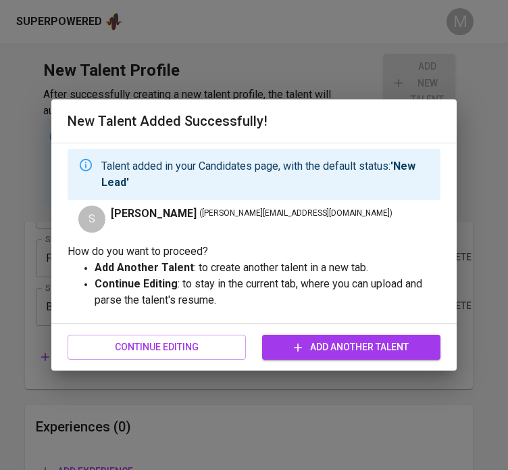
type input "1"
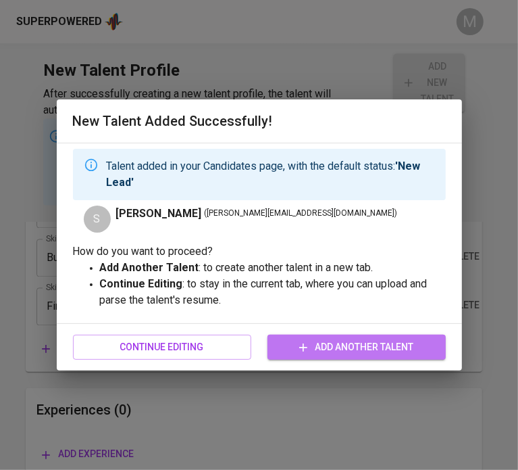
click at [335, 345] on span "Add Another Talent" at bounding box center [357, 347] width 157 height 17
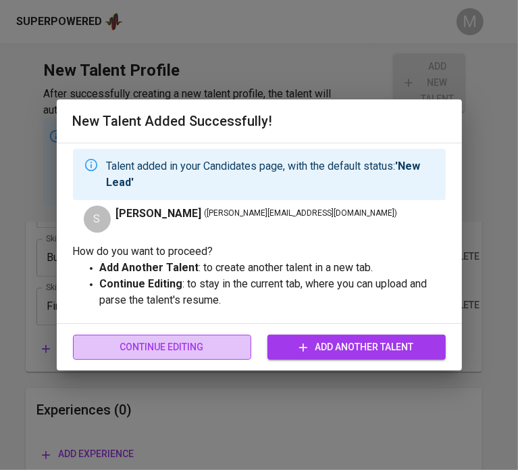
click at [176, 339] on span "Continue Editing" at bounding box center [162, 347] width 157 height 17
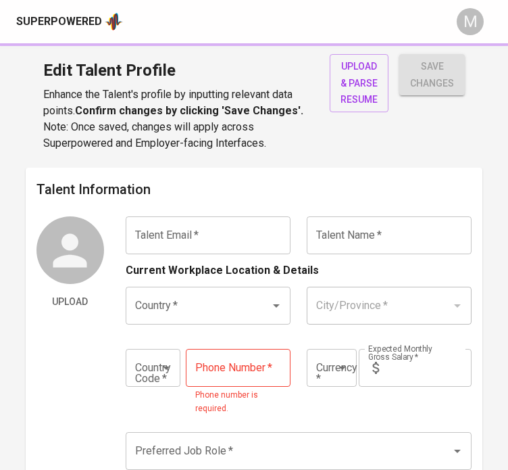
type input "sagun.snicole@gmail.com"
type input "Sharmaine Nicole Sagun-Kintanar"
type input "[GEOGRAPHIC_DATA]"
type input "+63"
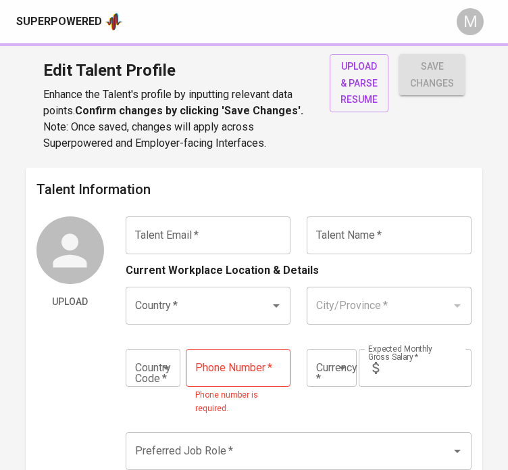
type input "917-811-2427"
type input "PHP"
type input "100,000"
type input "Business Development Manager"
radio input "true"
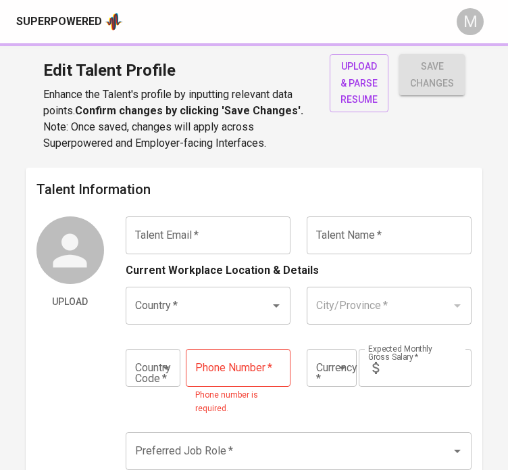
radio input "true"
type input "11"
type input "Immediately Available"
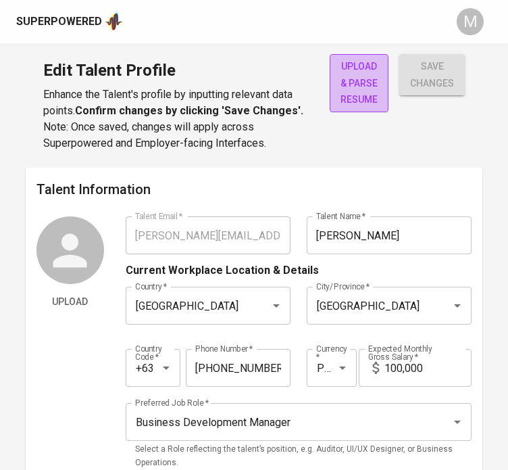
click at [362, 108] on span "upload & parse resume" at bounding box center [359, 83] width 37 height 50
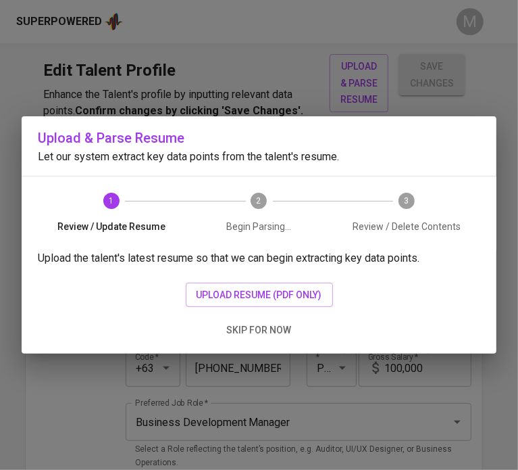
click at [274, 278] on div "Upload the talent's latest resume so that we can begin extracting key data poin…" at bounding box center [259, 301] width 475 height 103
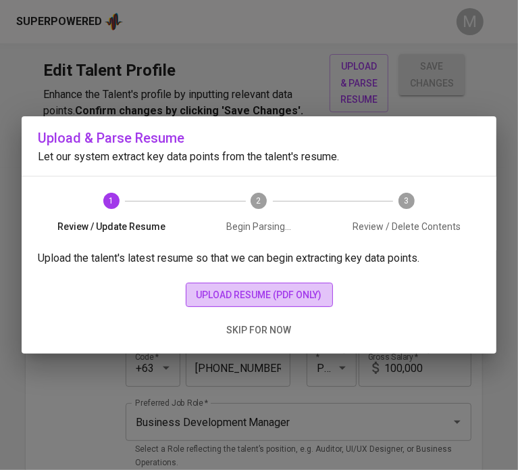
click at [281, 287] on span "upload resume (pdf only)" at bounding box center [260, 295] width 126 height 17
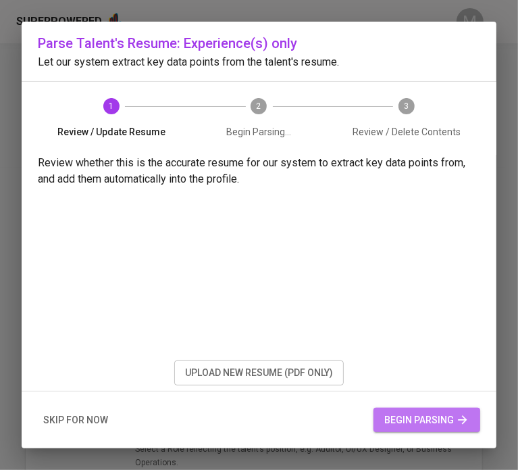
click at [416, 414] on span "begin parsing" at bounding box center [427, 420] width 85 height 17
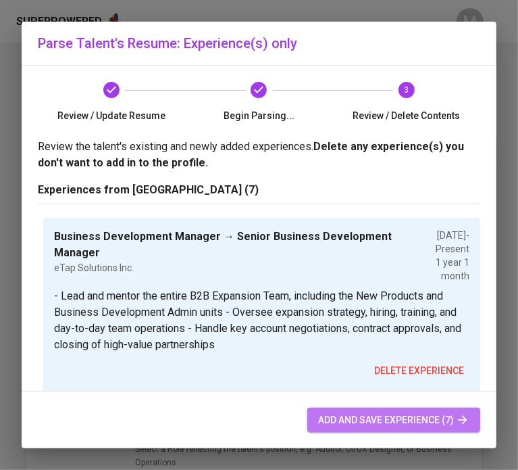
click at [416, 414] on span "add and save experience (7)" at bounding box center [393, 420] width 151 height 17
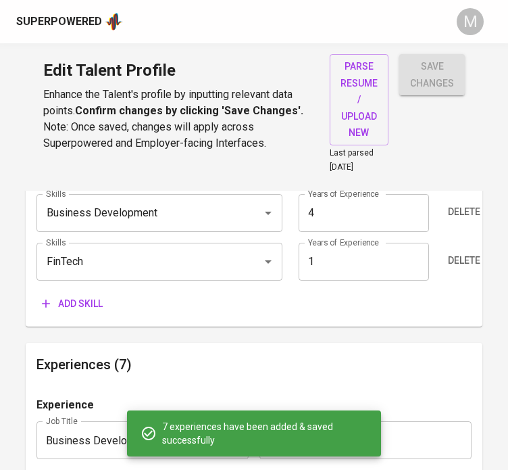
scroll to position [872, 0]
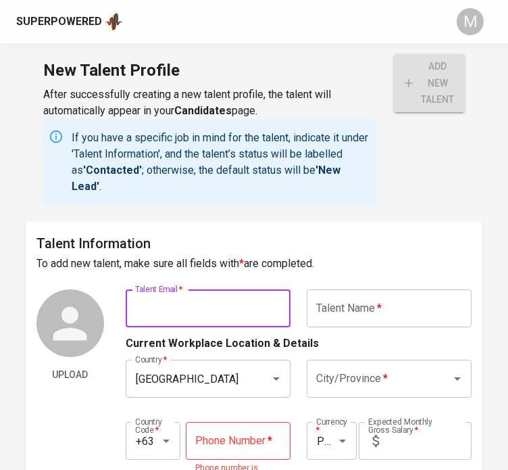
click at [225, 313] on input "text" at bounding box center [208, 308] width 165 height 38
type input "[EMAIL_ADDRESS][DOMAIN_NAME]"
click at [448, 304] on input "text" at bounding box center [389, 308] width 165 height 38
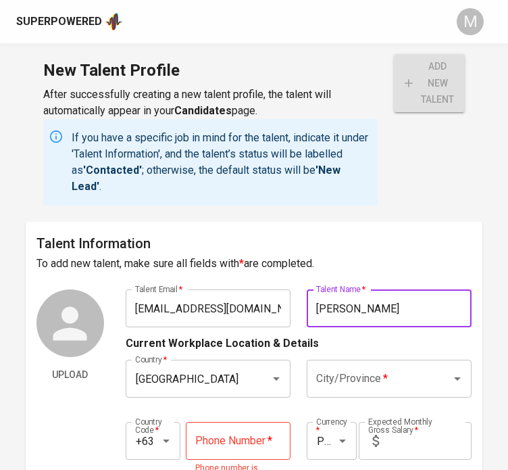
type input "[PERSON_NAME]"
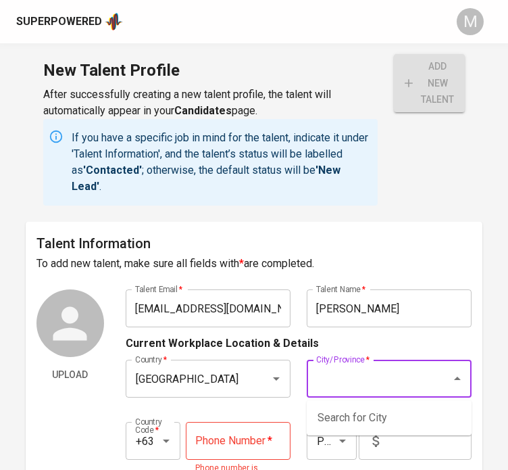
click at [378, 385] on input "City/Province   *" at bounding box center [370, 379] width 115 height 26
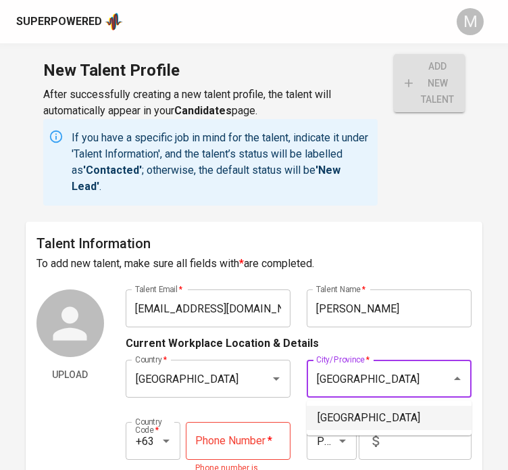
click at [383, 424] on li "[GEOGRAPHIC_DATA]" at bounding box center [389, 418] width 165 height 24
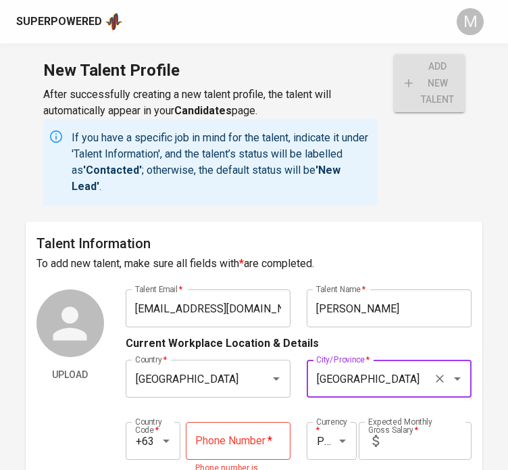
type input "[GEOGRAPHIC_DATA]"
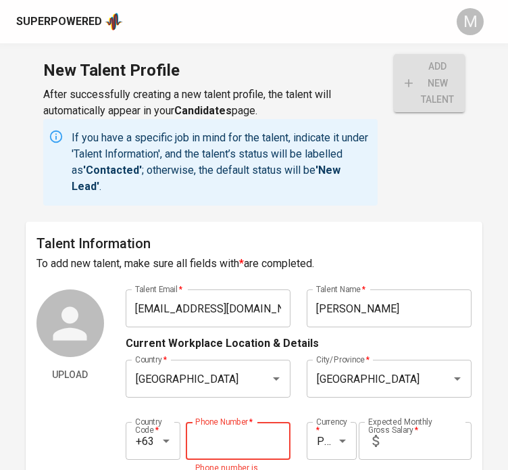
click at [234, 440] on input "tel" at bounding box center [238, 441] width 105 height 38
type input "[PHONE_NUMBER]"
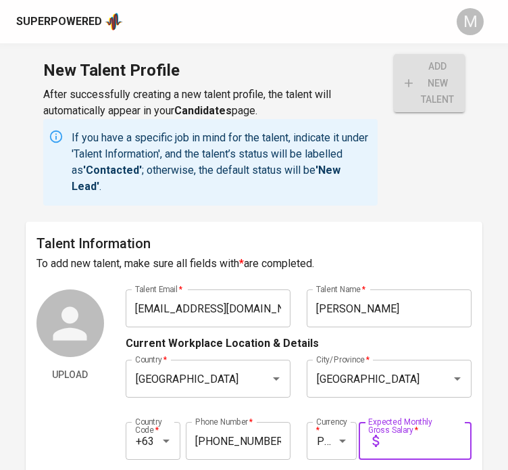
click at [452, 440] on input "text" at bounding box center [428, 441] width 87 height 38
type input "150,000"
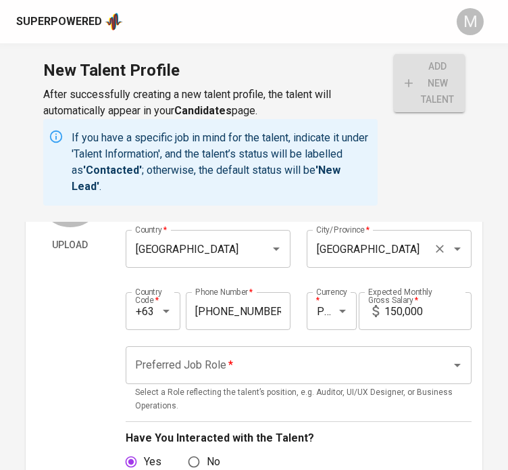
scroll to position [130, 0]
click at [270, 378] on div "Preferred Job Role *" at bounding box center [299, 365] width 347 height 38
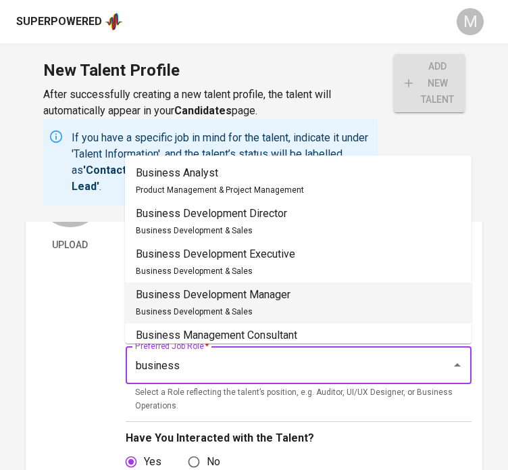
click at [297, 301] on li "Business Development Manager Business Development & Sales" at bounding box center [298, 303] width 347 height 41
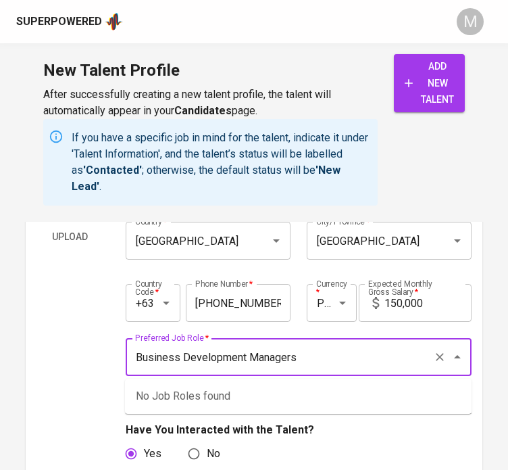
scroll to position [137, 0]
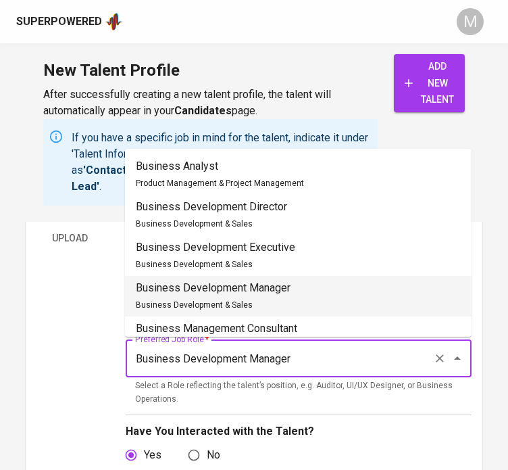
click at [306, 289] on li "Business Development Manager Business Development & Sales" at bounding box center [298, 296] width 347 height 41
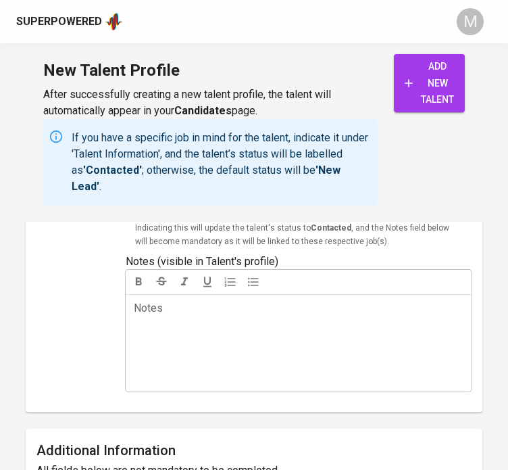
scroll to position [695, 0]
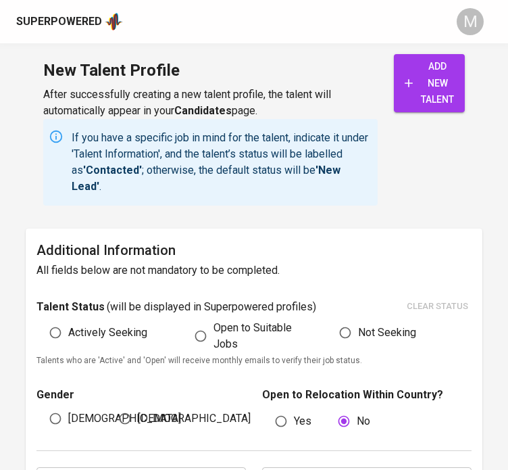
type input "Business Development Manager"
click at [214, 331] on span "Open to Suitable Jobs" at bounding box center [258, 336] width 89 height 32
click at [214, 331] on input "Open to Suitable Jobs" at bounding box center [201, 336] width 26 height 26
radio input "true"
click at [65, 420] on input "[DEMOGRAPHIC_DATA]" at bounding box center [56, 419] width 26 height 26
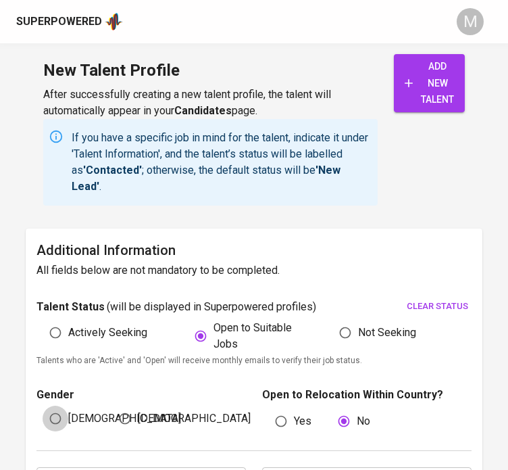
radio input "true"
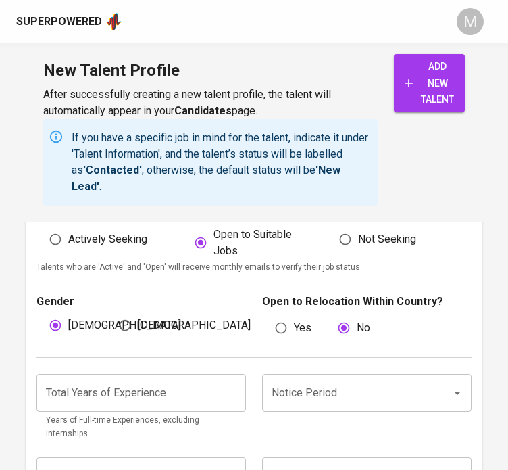
scroll to position [789, 0]
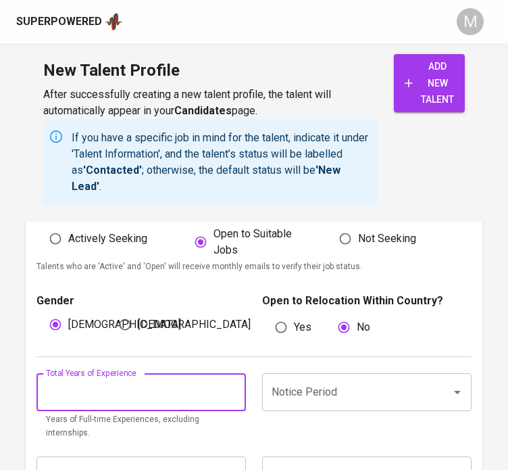
click at [173, 397] on input "number" at bounding box center [142, 392] width 210 height 38
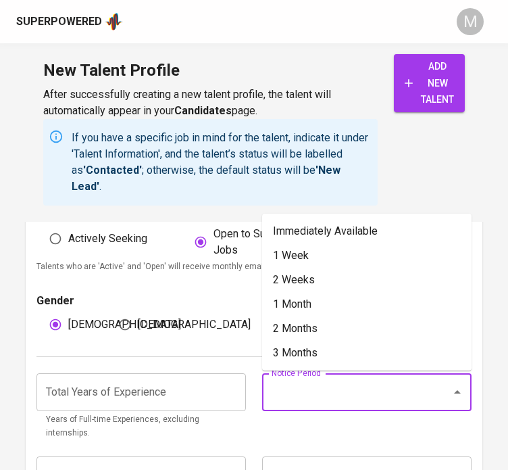
click at [312, 394] on input "Notice Period" at bounding box center [348, 392] width 160 height 26
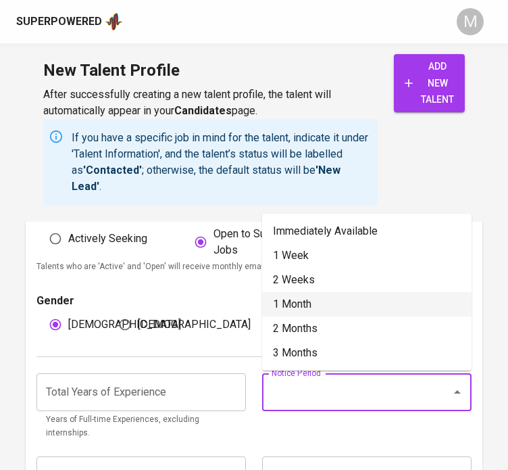
click at [328, 313] on li "1 Month" at bounding box center [367, 304] width 210 height 24
type input "1 Month"
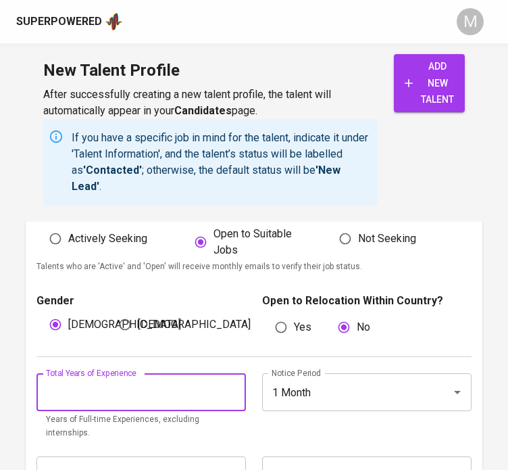
click at [165, 394] on input "number" at bounding box center [142, 392] width 210 height 38
type input "15"
click at [241, 431] on div "Total Years of Experience 15 Total Years of Experience Years of Full-time Exper…" at bounding box center [255, 402] width 436 height 91
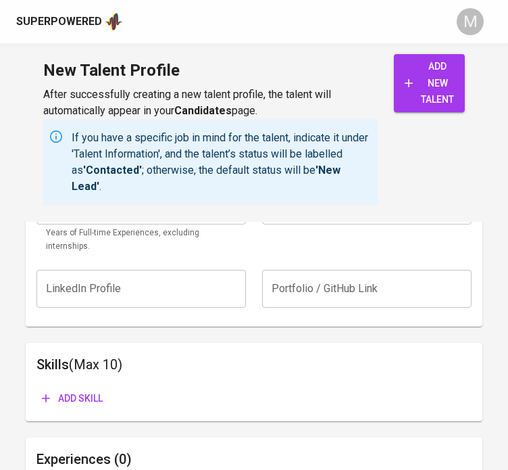
scroll to position [976, 0]
click at [91, 389] on span "Add skill" at bounding box center [72, 397] width 61 height 17
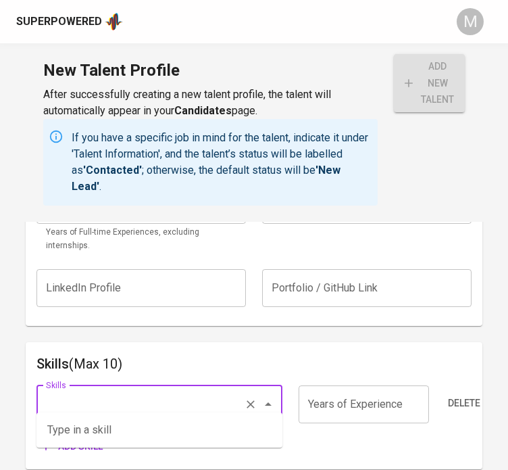
click at [91, 391] on input "Skills" at bounding box center [141, 404] width 196 height 26
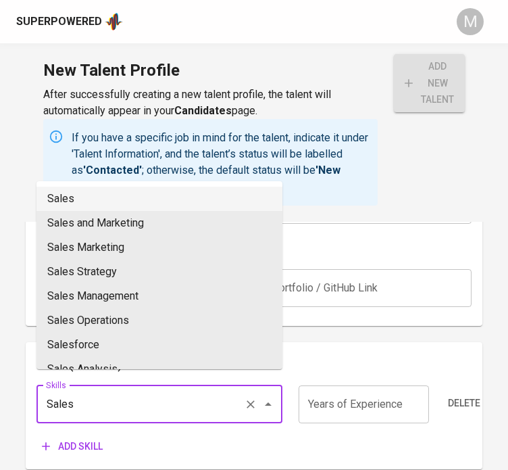
click at [97, 190] on li "Sales" at bounding box center [160, 199] width 246 height 24
type input "Sales"
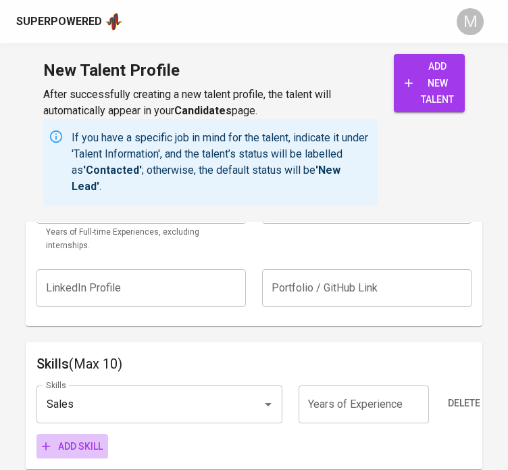
click at [100, 438] on span "Add skill" at bounding box center [72, 446] width 61 height 17
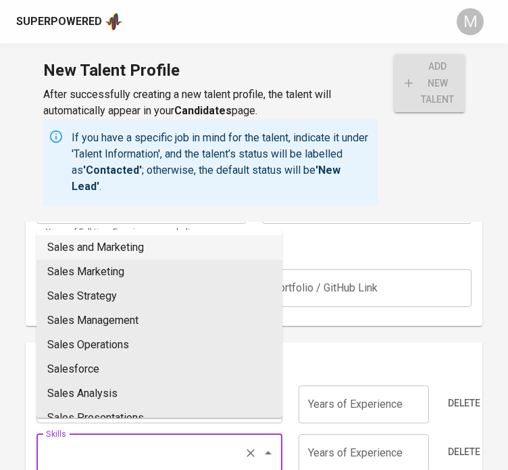
click at [107, 440] on input "Skills" at bounding box center [141, 453] width 196 height 26
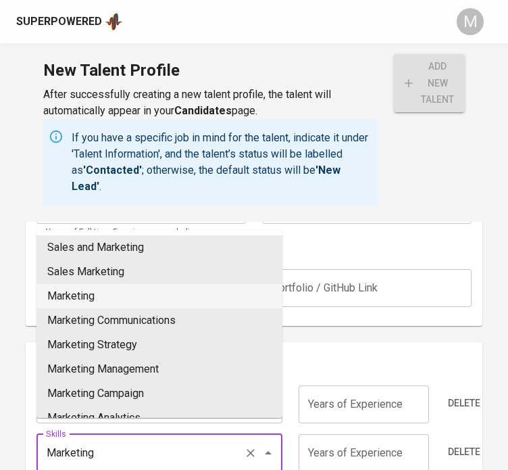
click at [91, 301] on li "Marketing" at bounding box center [160, 296] width 246 height 24
type input "Marketing"
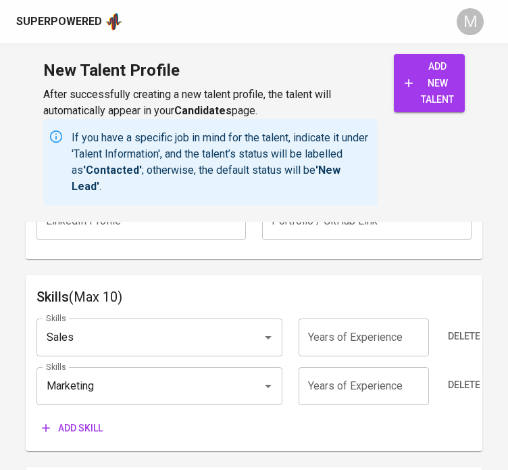
scroll to position [1044, 0]
click at [73, 419] on span "Add skill" at bounding box center [72, 427] width 61 height 17
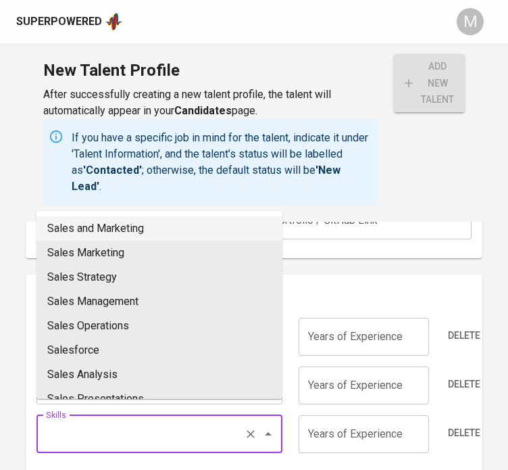
click at [87, 421] on input "Skills" at bounding box center [141, 434] width 196 height 26
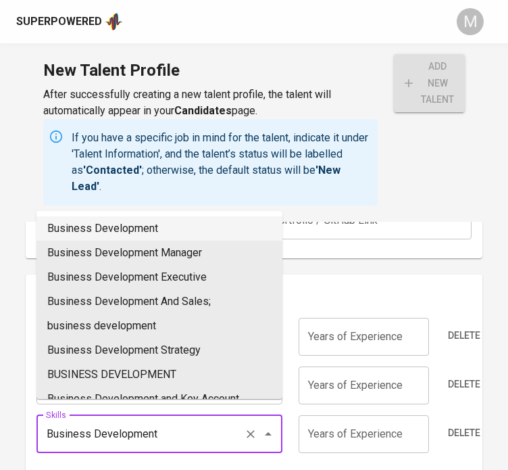
click at [145, 220] on li "Business Development" at bounding box center [160, 228] width 246 height 24
type input "Business Development"
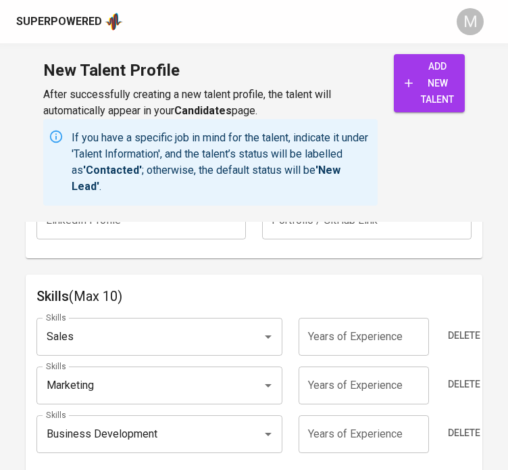
scroll to position [1137, 0]
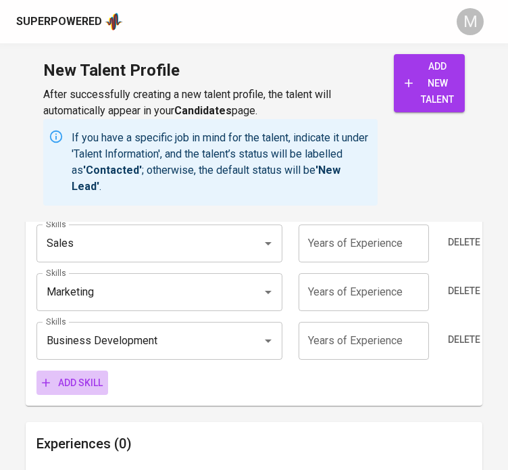
click at [86, 374] on span "Add skill" at bounding box center [72, 382] width 61 height 17
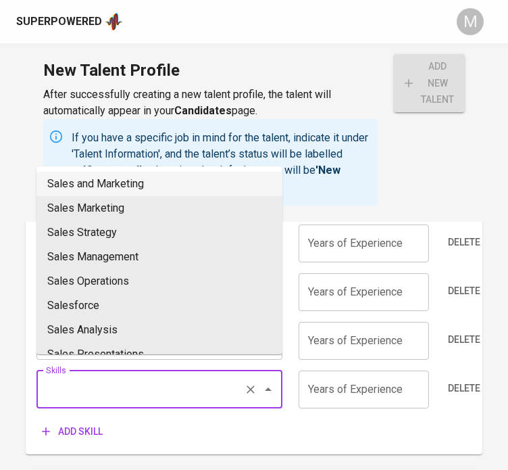
click at [112, 381] on input "Skills" at bounding box center [141, 390] width 196 height 26
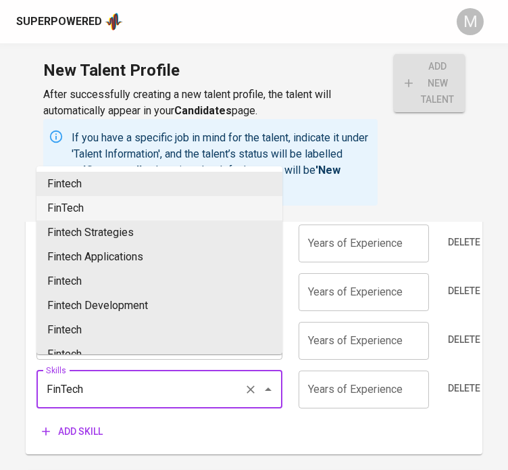
click at [114, 216] on li "FinTech" at bounding box center [160, 208] width 246 height 24
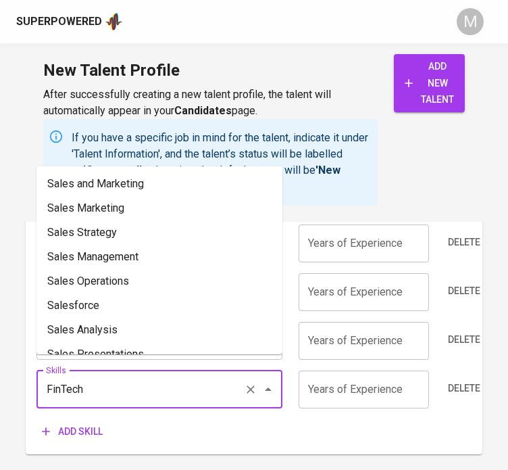
click at [113, 378] on input "FinTech" at bounding box center [141, 390] width 196 height 26
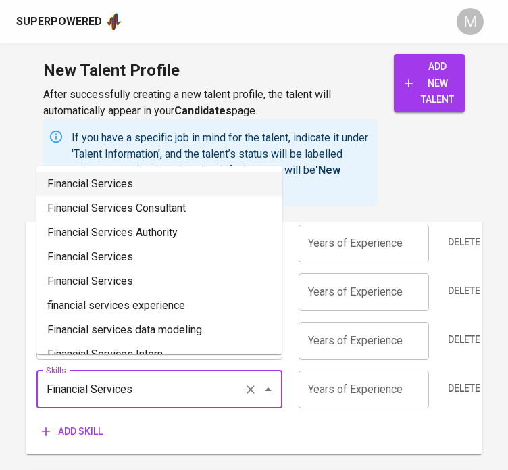
click at [114, 191] on li "Financial Services" at bounding box center [160, 184] width 246 height 24
type input "Financial Services"
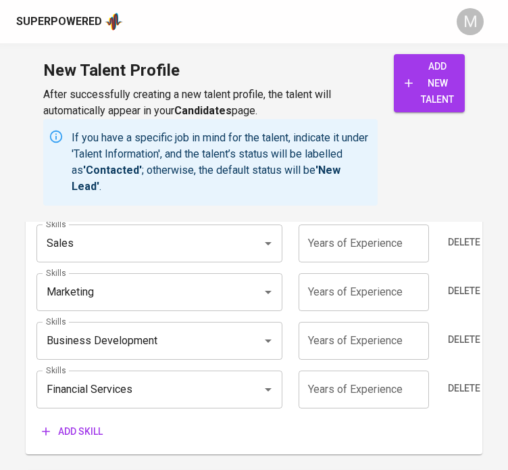
click at [367, 380] on input "number" at bounding box center [364, 389] width 130 height 38
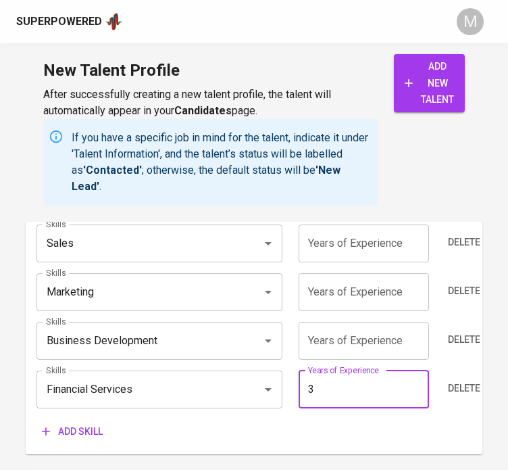
type input "3"
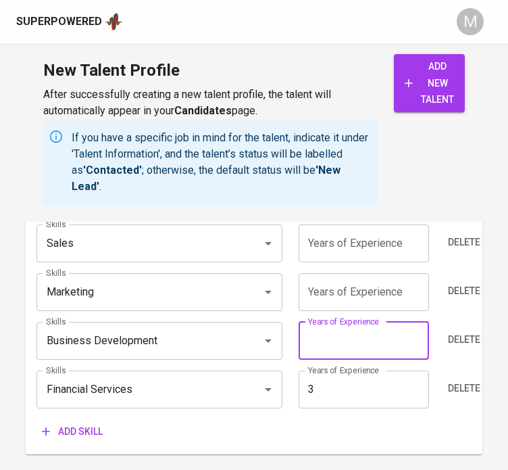
click at [343, 322] on input "number" at bounding box center [364, 341] width 130 height 38
type input "2"
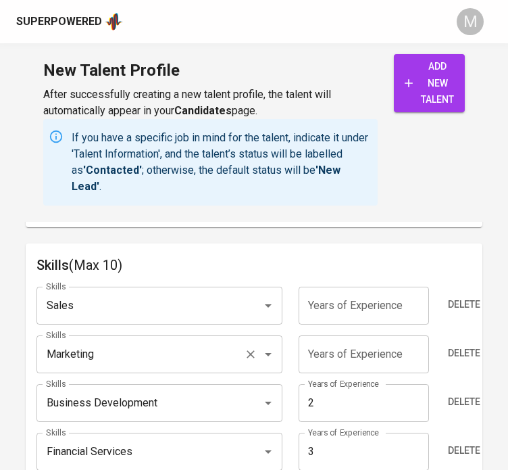
scroll to position [1072, 0]
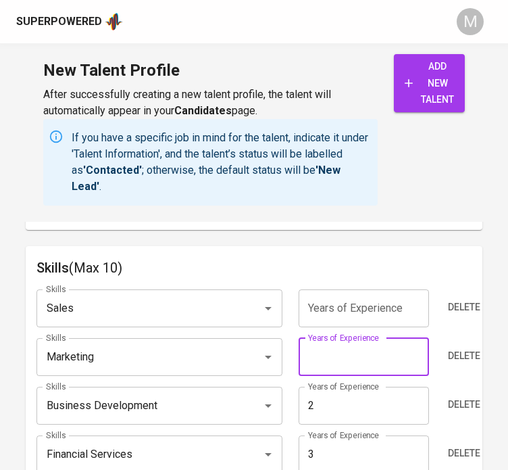
click at [364, 343] on input "number" at bounding box center [364, 357] width 130 height 38
click at [337, 343] on input "number" at bounding box center [364, 357] width 130 height 38
type input "6"
click at [344, 297] on input "number" at bounding box center [364, 308] width 130 height 38
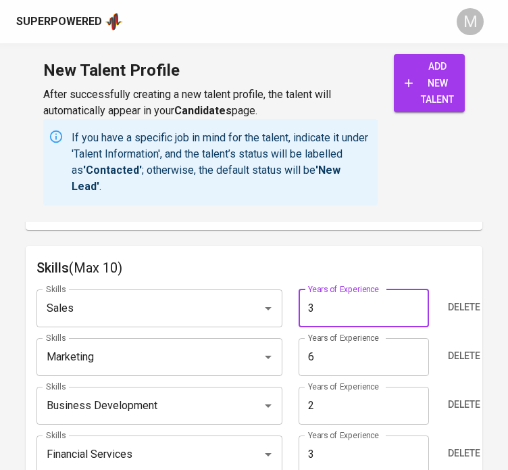
type input "3"
click at [402, 212] on div "New Talent Profile After successfully creating a new talent profile, the talent…" at bounding box center [254, 132] width 508 height 178
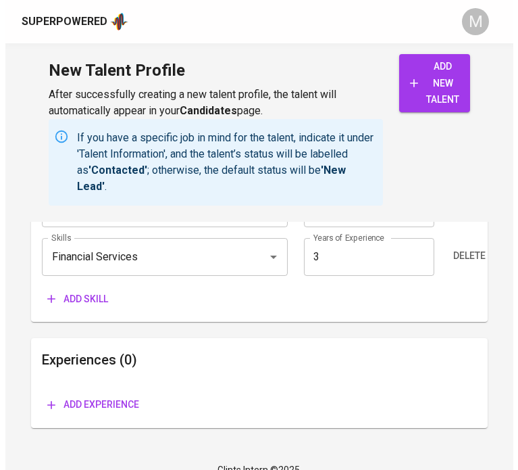
scroll to position [1274, 0]
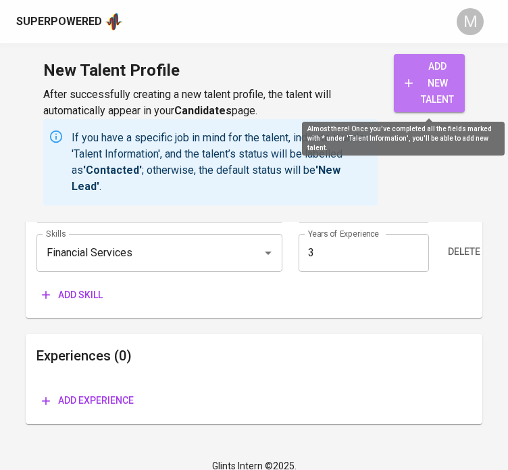
click at [432, 105] on span "add new talent" at bounding box center [429, 83] width 49 height 50
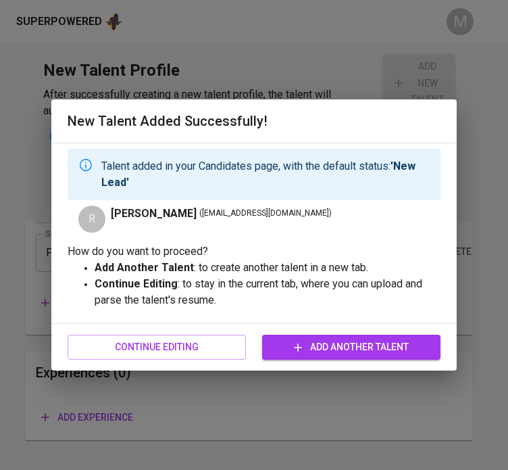
type input "Marketing"
type input "6"
type input "Financial Services"
type input "3"
type input "Sales"
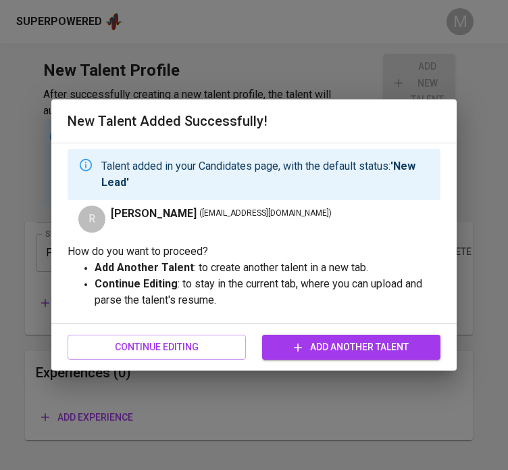
type input "3"
type input "Business Development"
type input "2"
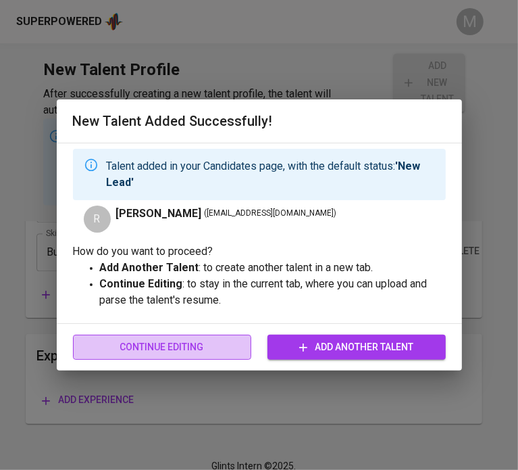
click at [220, 341] on span "Continue Editing" at bounding box center [162, 347] width 157 height 17
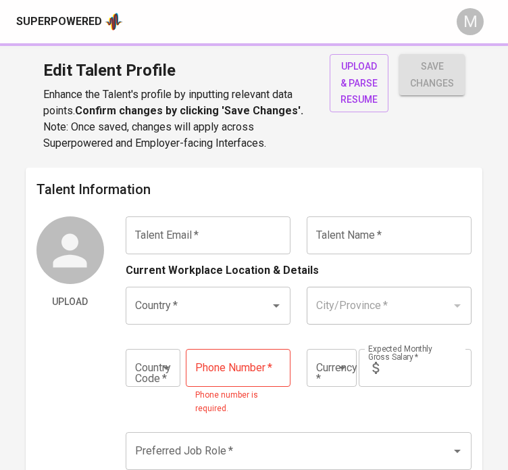
type input "[EMAIL_ADDRESS][DOMAIN_NAME]"
type input "[PERSON_NAME]"
type input "[GEOGRAPHIC_DATA]"
type input "+63"
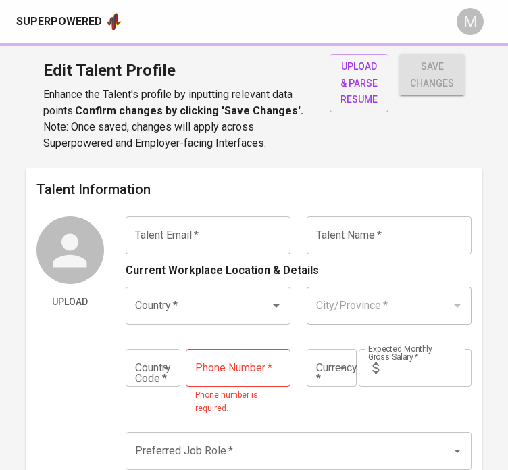
type input "[PHONE_NUMBER]"
type input "PHP"
type input "150,000"
type input "Business Development Manager"
radio input "true"
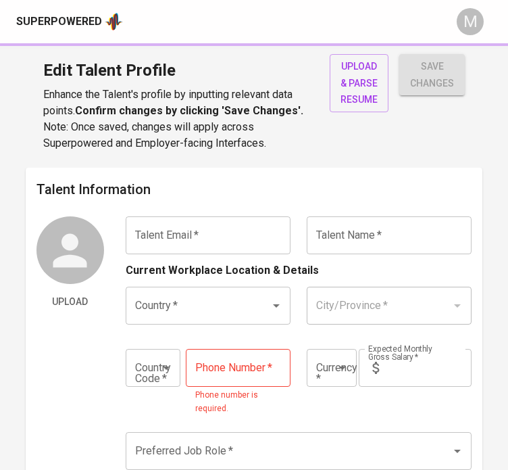
radio input "true"
type input "15"
type input "1 Month"
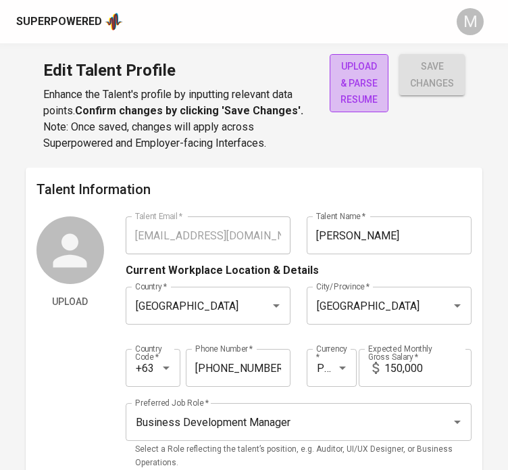
click at [354, 75] on span "upload & parse resume" at bounding box center [359, 83] width 37 height 50
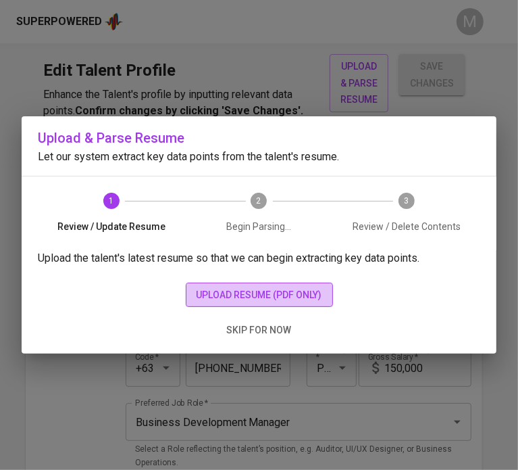
click at [272, 290] on span "upload resume (pdf only)" at bounding box center [260, 295] width 126 height 17
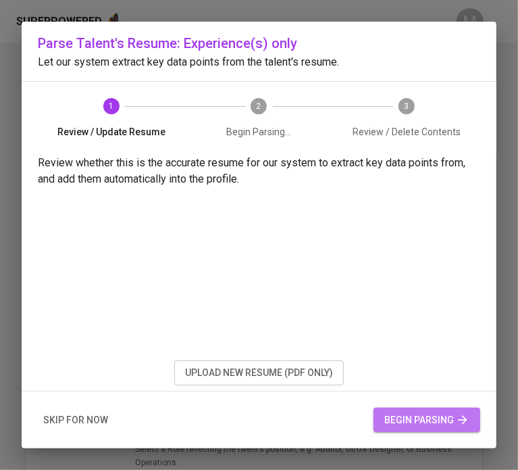
click at [448, 416] on span "begin parsing" at bounding box center [427, 420] width 85 height 17
